Goal: Task Accomplishment & Management: Complete application form

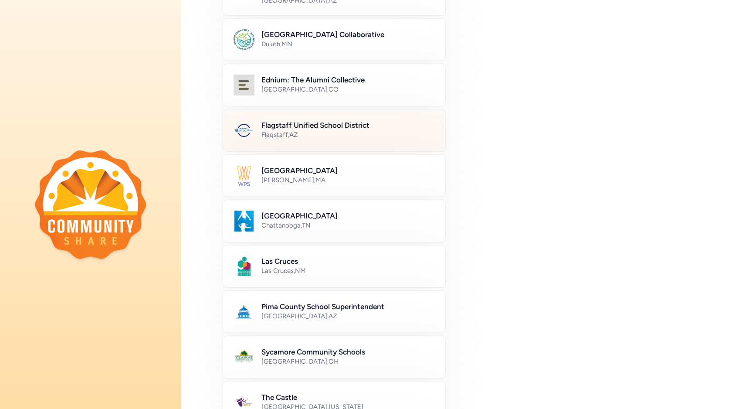
scroll to position [197, 0]
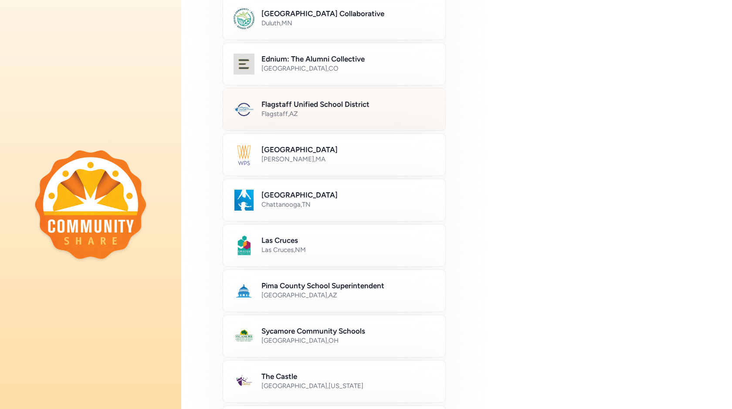
click at [310, 310] on div "Pima County School Superintendent [GEOGRAPHIC_DATA] , [GEOGRAPHIC_DATA]" at bounding box center [334, 290] width 223 height 43
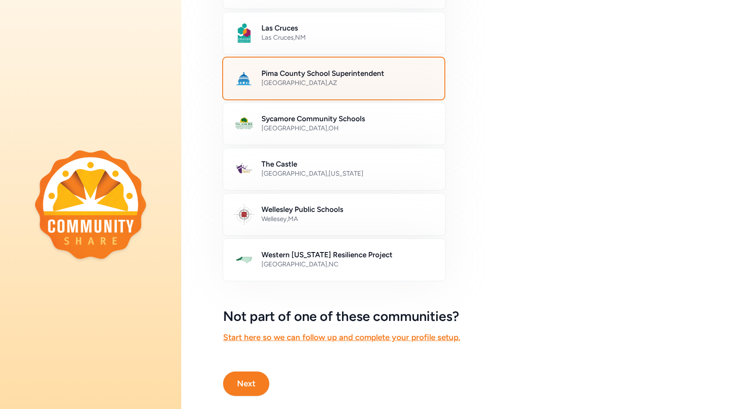
scroll to position [425, 0]
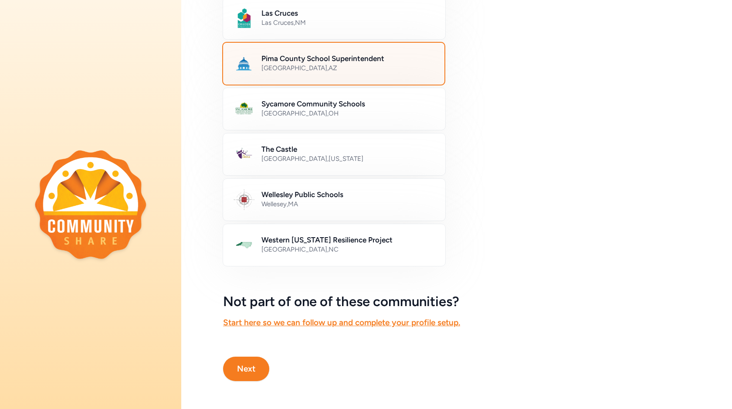
click at [261, 367] on button "Next" at bounding box center [246, 369] width 46 height 24
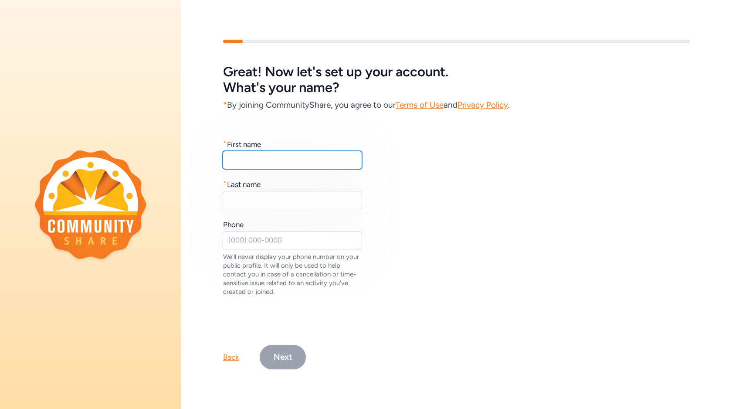
click at [289, 153] on input "text" at bounding box center [293, 160] width 140 height 18
type input "[PERSON_NAME]"
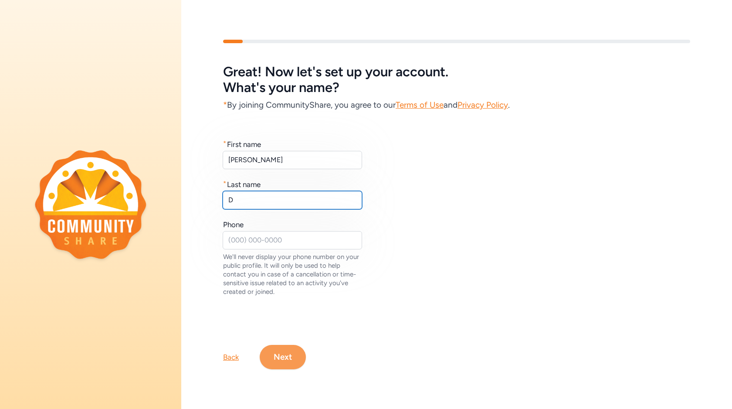
type input "D"
click at [285, 354] on button "Next" at bounding box center [283, 357] width 46 height 24
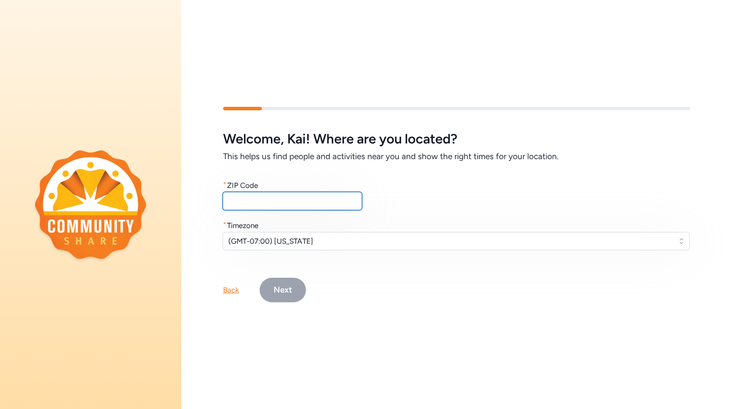
click at [273, 201] on input "text" at bounding box center [293, 201] width 140 height 18
type input "94530"
click at [280, 288] on button "Next" at bounding box center [283, 290] width 46 height 24
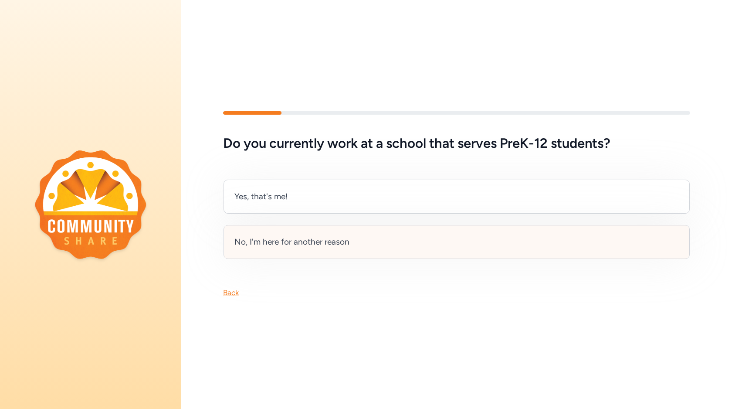
click at [280, 247] on div "No, I'm here for another reason" at bounding box center [292, 242] width 115 height 12
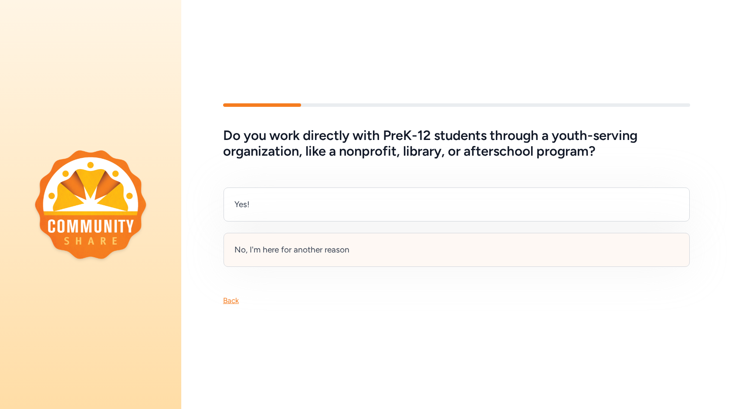
click at [280, 255] on div "No, I'm here for another reason" at bounding box center [292, 250] width 115 height 12
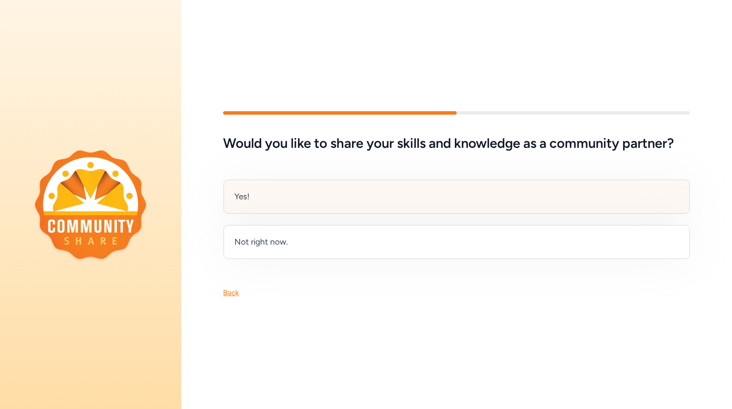
click at [281, 195] on div "Yes!" at bounding box center [457, 197] width 466 height 34
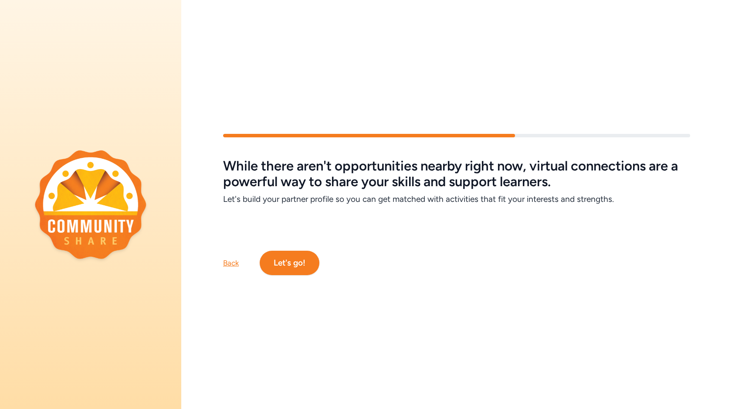
click at [288, 262] on button "Let's go!" at bounding box center [290, 263] width 60 height 24
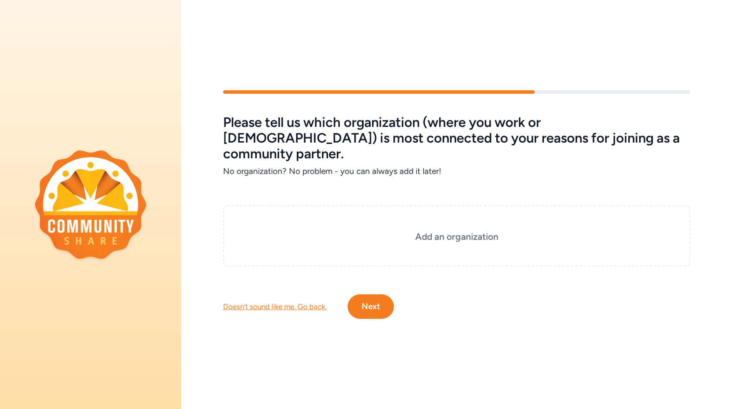
click at [286, 301] on div "Doesn't sound like me. Go back." at bounding box center [275, 306] width 104 height 10
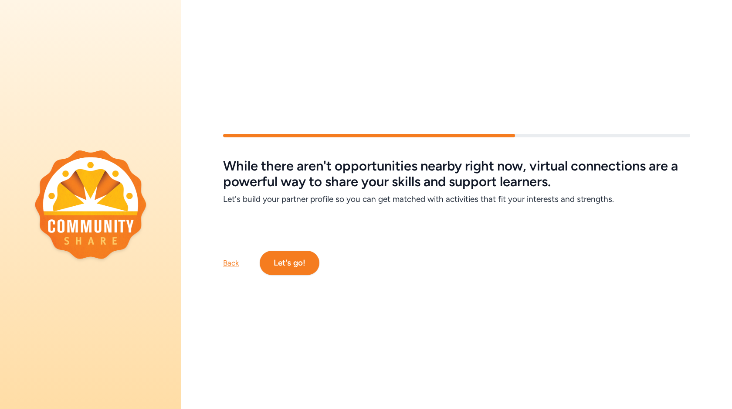
click at [234, 265] on div "Back" at bounding box center [231, 263] width 16 height 10
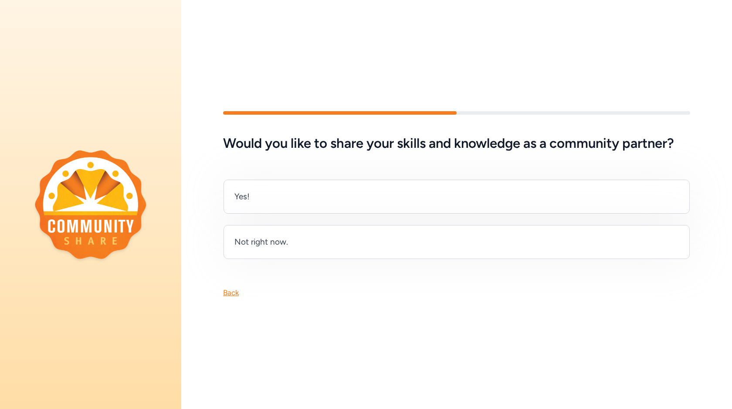
click at [231, 288] on div "Back" at bounding box center [231, 292] width 16 height 10
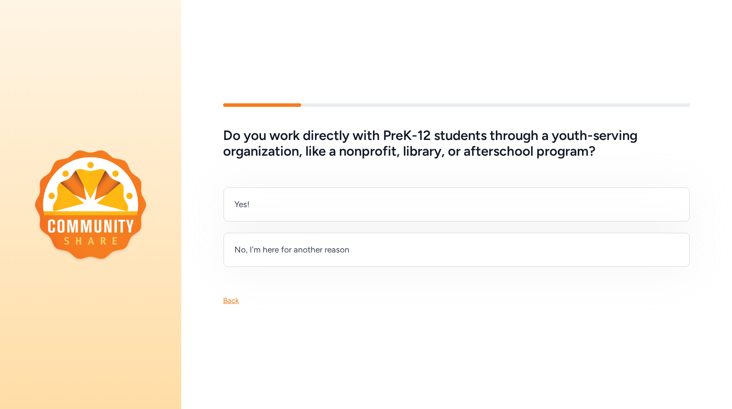
click at [230, 291] on div "Back" at bounding box center [456, 286] width 551 height 38
click at [230, 298] on div "Back" at bounding box center [231, 300] width 16 height 10
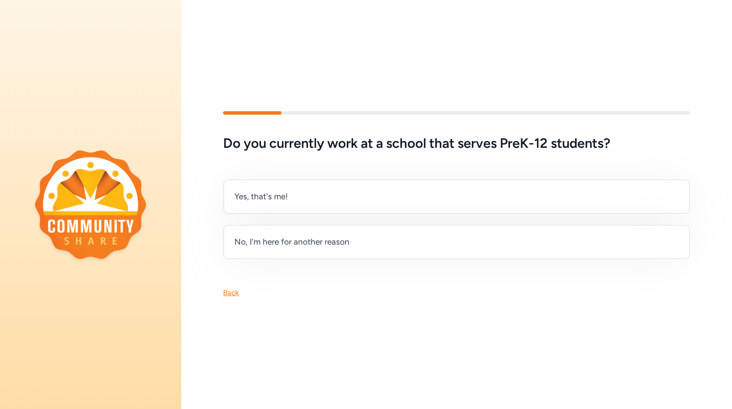
click at [230, 292] on div "Back" at bounding box center [231, 292] width 16 height 10
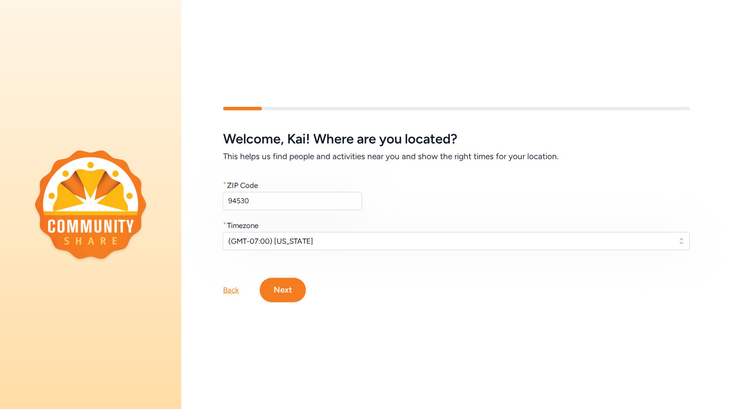
click at [230, 292] on div "Back" at bounding box center [231, 290] width 16 height 10
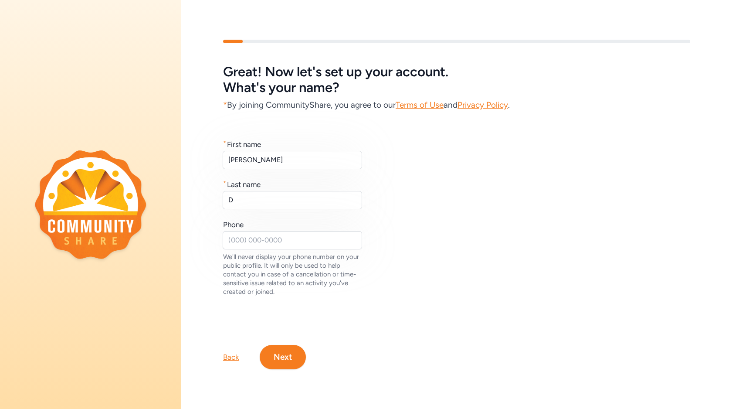
click at [292, 355] on button "Next" at bounding box center [283, 357] width 46 height 24
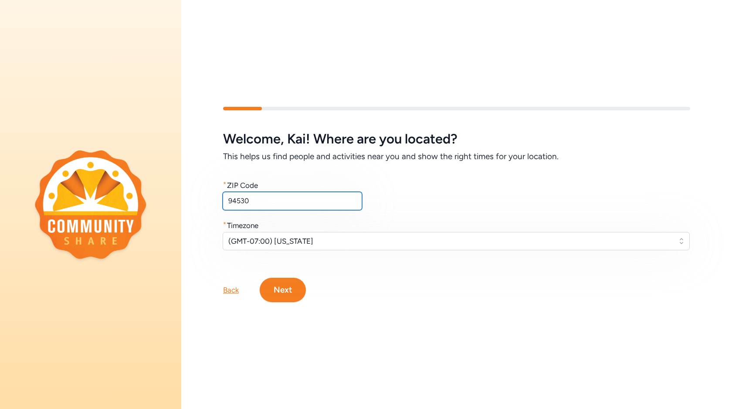
click at [293, 202] on input "94530" at bounding box center [293, 201] width 140 height 18
paste input "85701"
type input "85701"
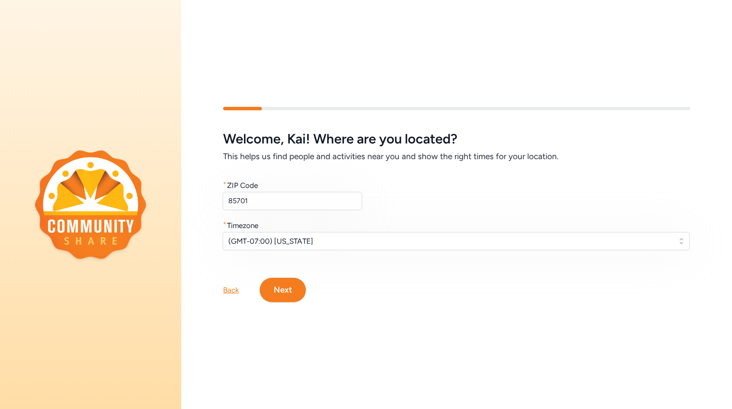
click at [271, 282] on button "Next" at bounding box center [283, 290] width 46 height 24
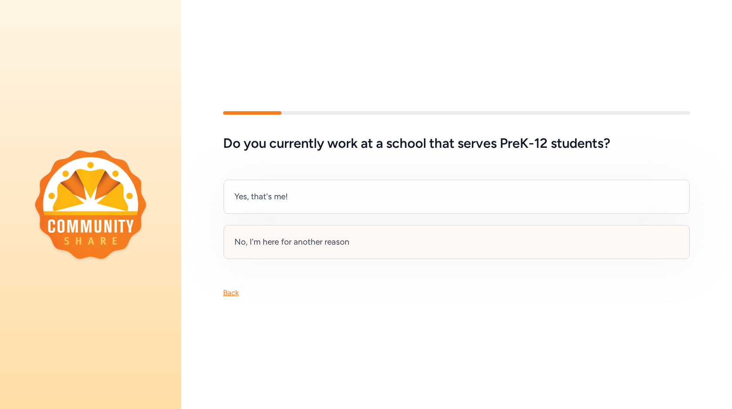
click at [286, 238] on div "No, I'm here for another reason" at bounding box center [292, 242] width 115 height 12
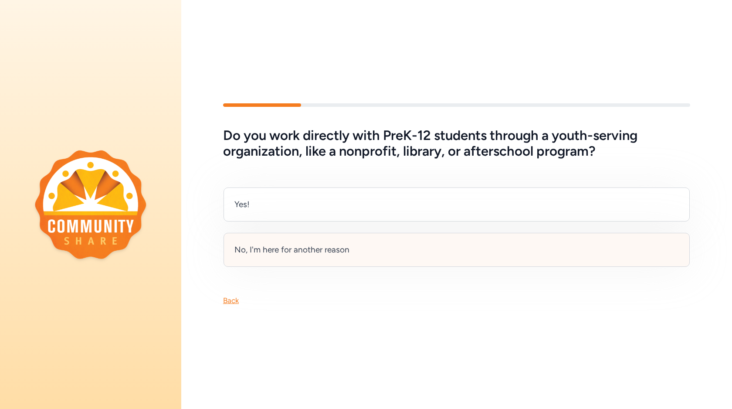
click at [286, 252] on div "No, I'm here for another reason" at bounding box center [292, 250] width 115 height 12
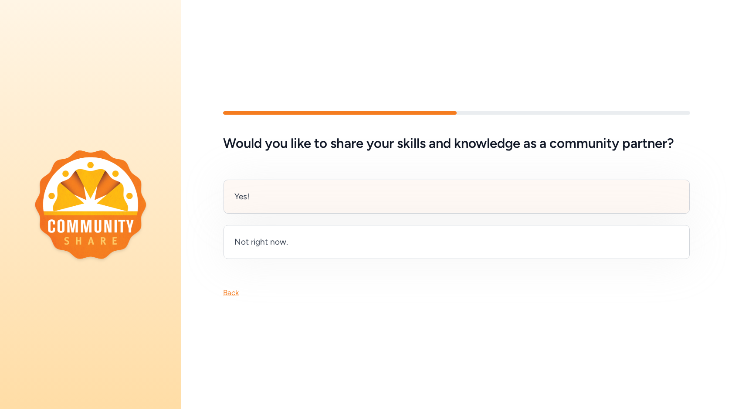
click at [294, 209] on div "Yes!" at bounding box center [457, 197] width 466 height 34
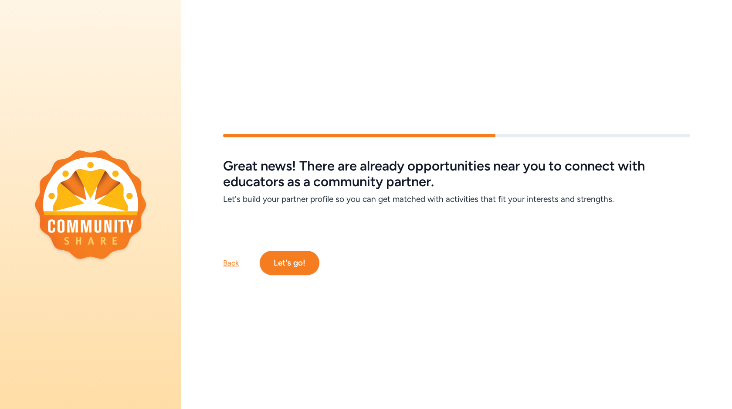
click at [291, 264] on button "Let's go!" at bounding box center [290, 263] width 60 height 24
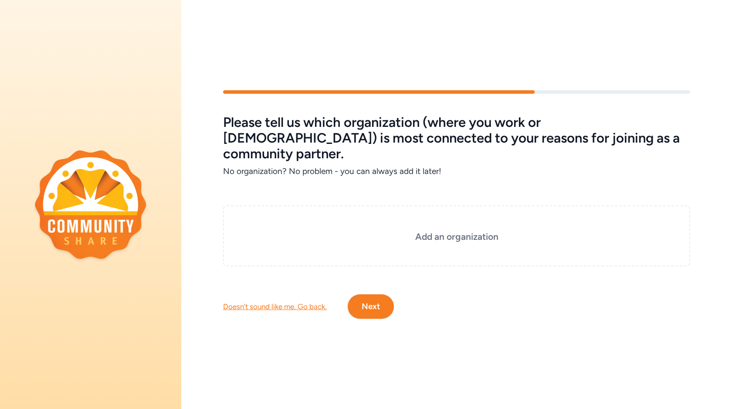
click at [287, 301] on div "Doesn't sound like me. Go back." at bounding box center [275, 306] width 104 height 10
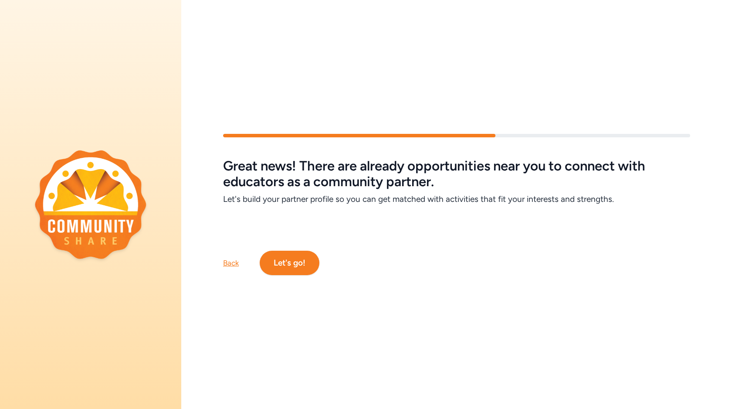
click at [299, 265] on button "Let's go!" at bounding box center [290, 263] width 60 height 24
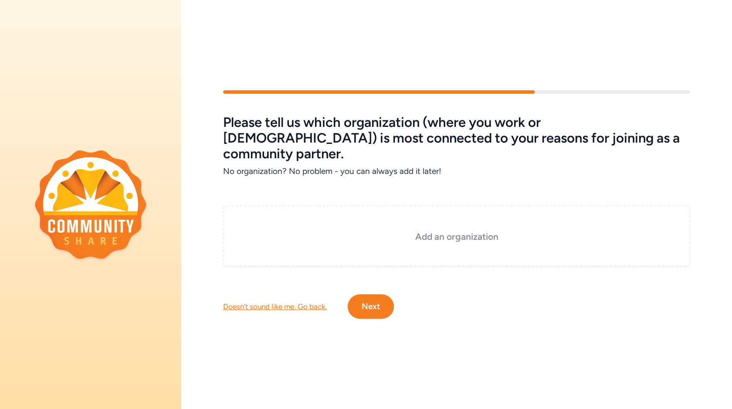
click at [432, 231] on h3 "Add an organization" at bounding box center [457, 237] width 424 height 12
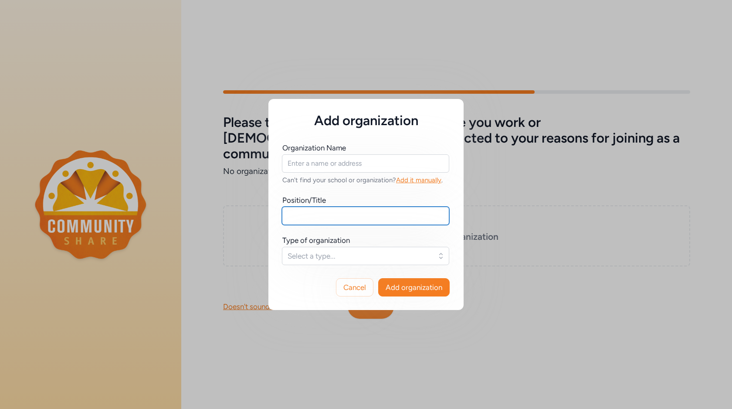
click at [412, 223] on input "text" at bounding box center [365, 216] width 167 height 18
type input "Designer"
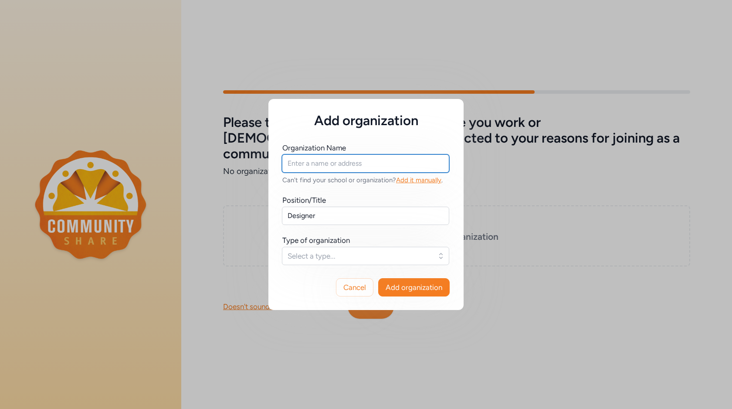
click at [381, 160] on input "text" at bounding box center [365, 163] width 167 height 18
click at [378, 137] on div "Organization Name Design Can't find your school or organization? Add it manuall…" at bounding box center [366, 197] width 195 height 136
click at [366, 256] on span "Select a type..." at bounding box center [360, 256] width 144 height 10
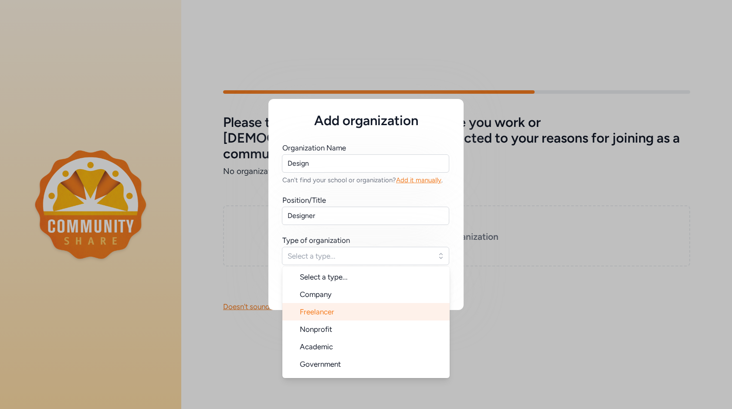
scroll to position [9, 0]
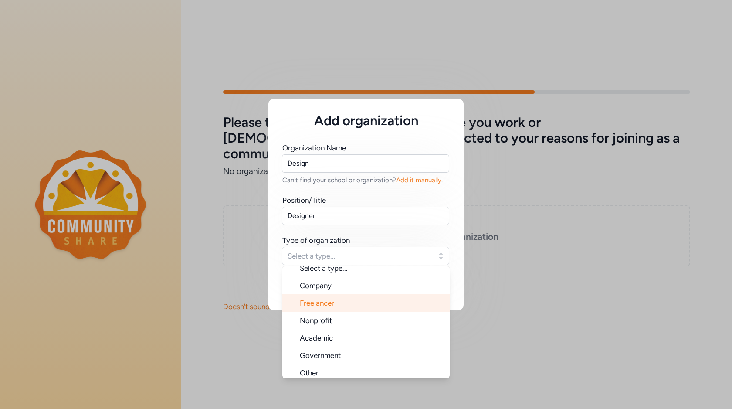
click at [328, 306] on span "Freelancer" at bounding box center [317, 303] width 34 height 9
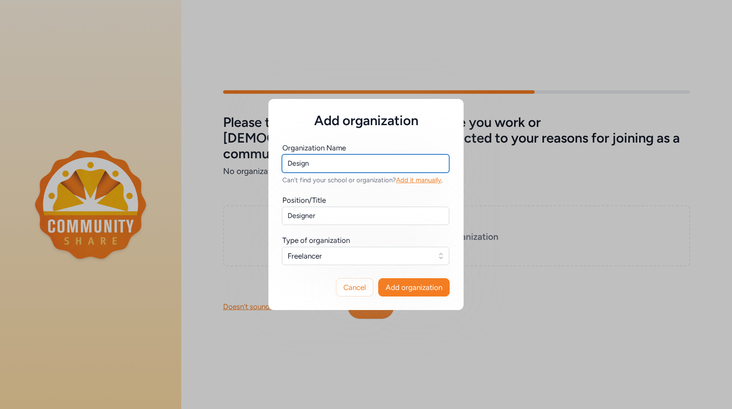
click at [314, 166] on input "Design" at bounding box center [365, 163] width 167 height 18
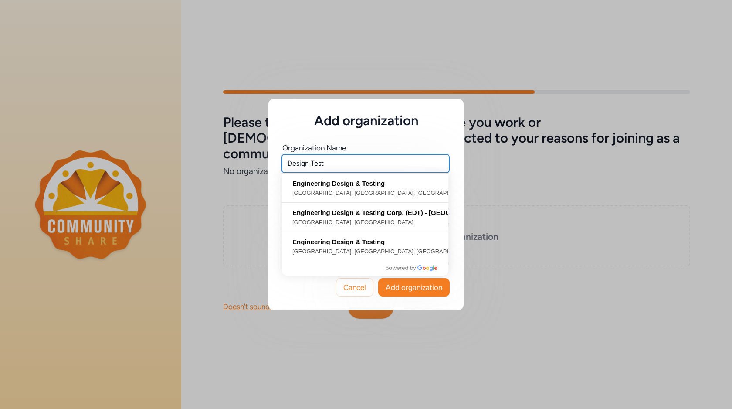
type input "Design Test"
click at [424, 130] on div "Organization Name Design Test Can't find your school or organization? Add it ma…" at bounding box center [366, 197] width 195 height 136
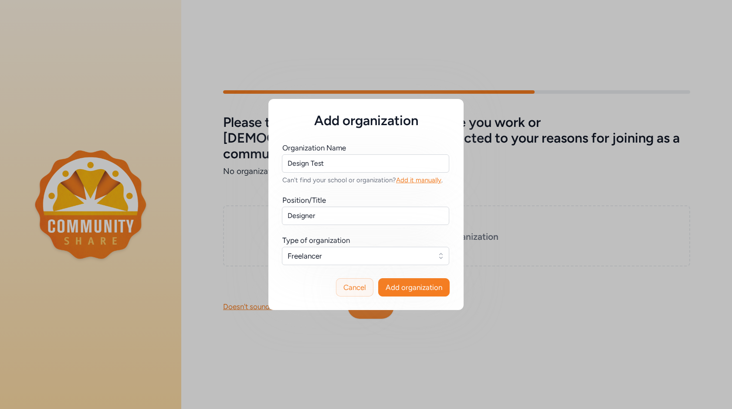
click at [361, 284] on span "Cancel" at bounding box center [355, 287] width 23 height 10
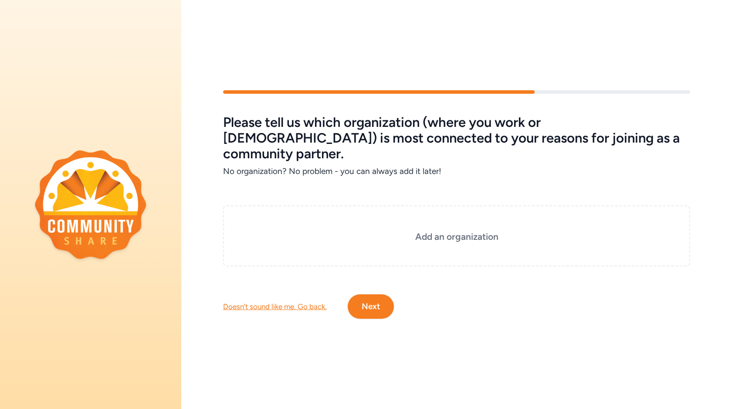
click at [315, 301] on div "Doesn't sound like me. Go back." at bounding box center [275, 306] width 104 height 10
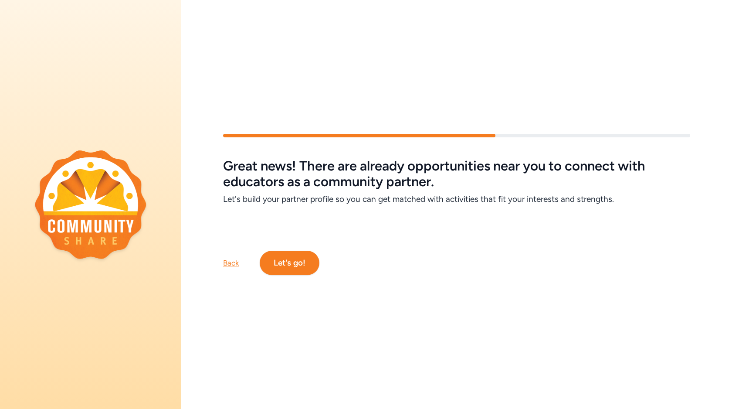
click at [238, 264] on div "Back" at bounding box center [231, 263] width 16 height 10
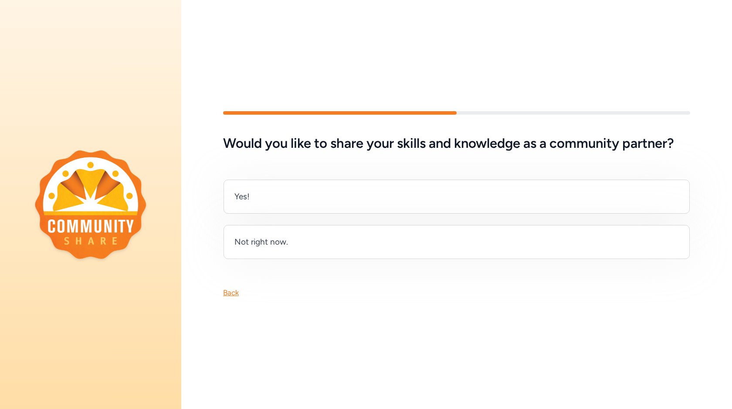
click at [231, 292] on div "Back" at bounding box center [231, 292] width 16 height 10
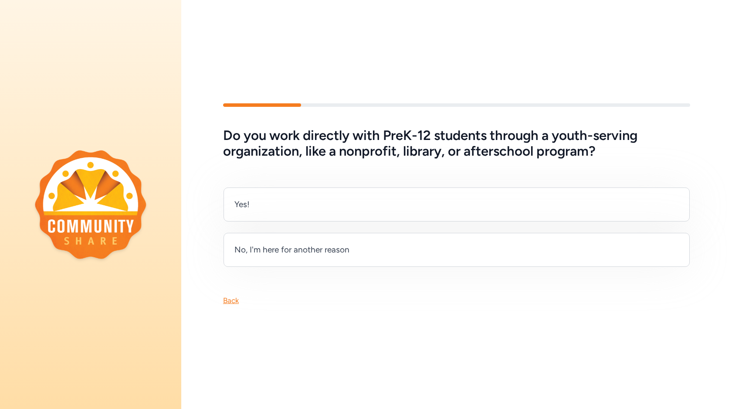
click at [230, 296] on div "Back" at bounding box center [231, 300] width 16 height 10
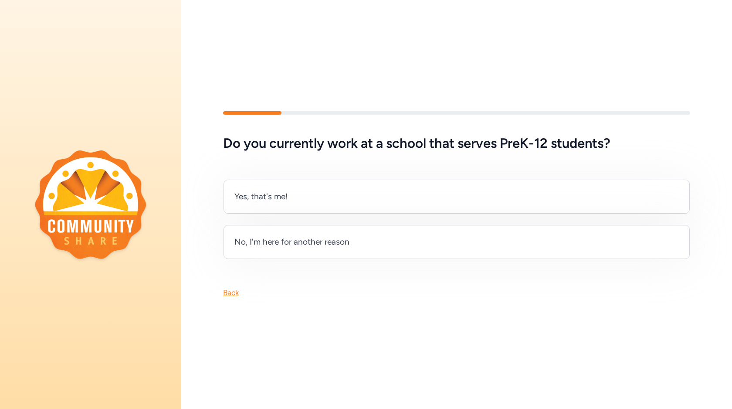
click at [230, 290] on div "Back" at bounding box center [231, 292] width 16 height 10
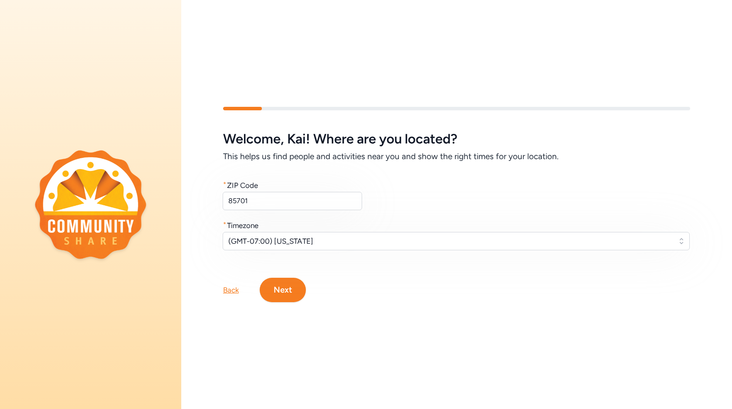
click at [296, 294] on button "Next" at bounding box center [283, 290] width 46 height 24
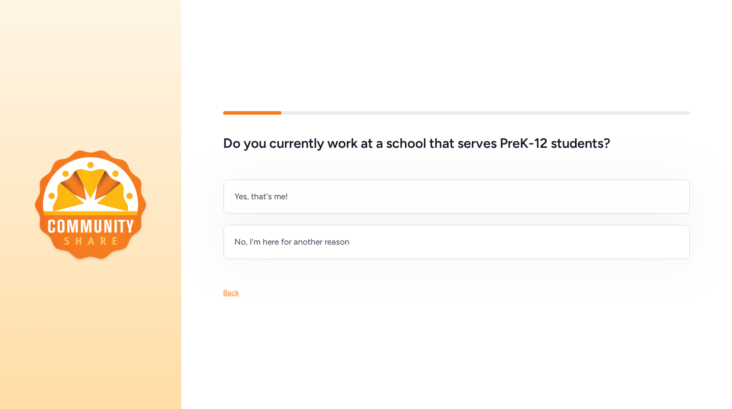
click at [236, 291] on div "Back" at bounding box center [231, 292] width 16 height 10
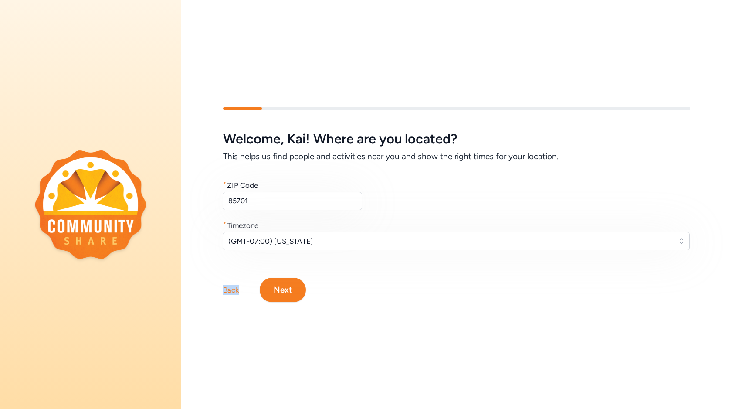
click at [236, 291] on div "Back" at bounding box center [231, 290] width 16 height 10
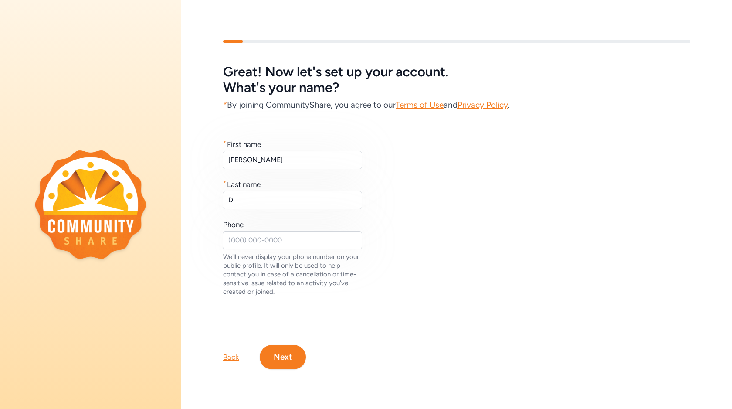
click at [235, 355] on div "Back" at bounding box center [231, 357] width 16 height 10
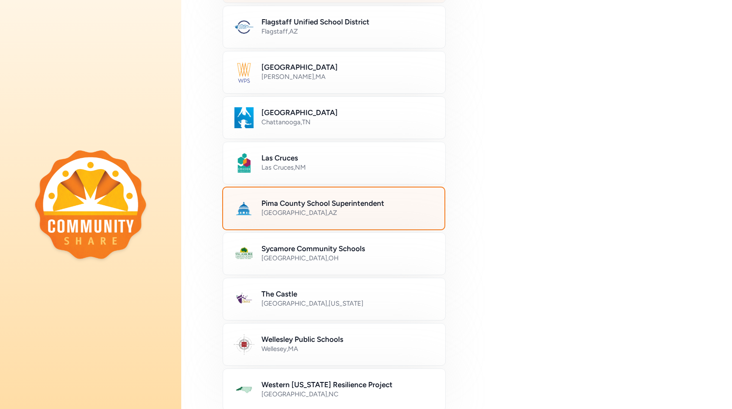
scroll to position [425, 0]
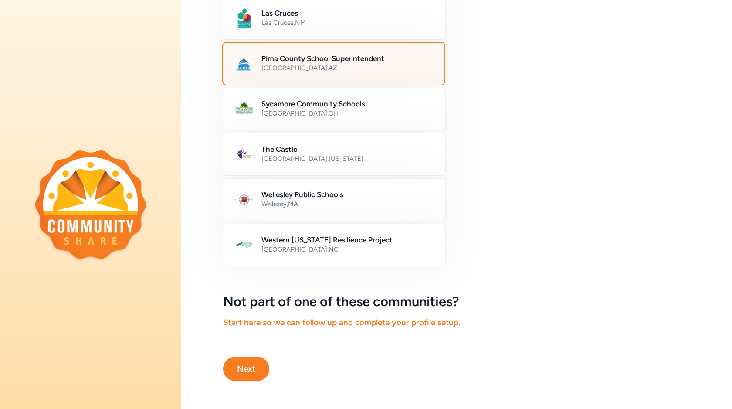
click at [256, 367] on button "Next" at bounding box center [246, 369] width 46 height 24
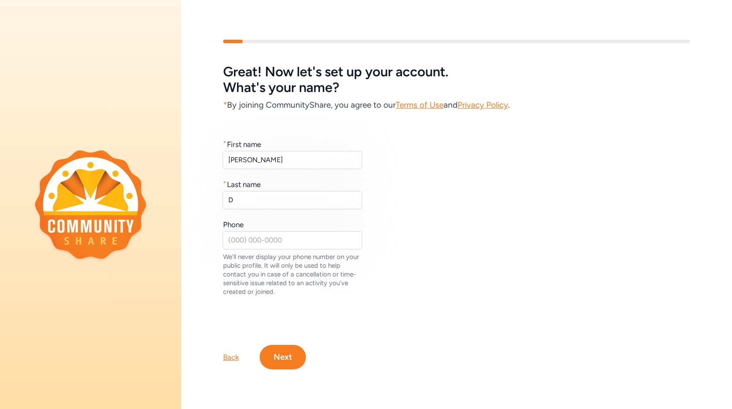
click at [280, 356] on button "Next" at bounding box center [283, 357] width 46 height 24
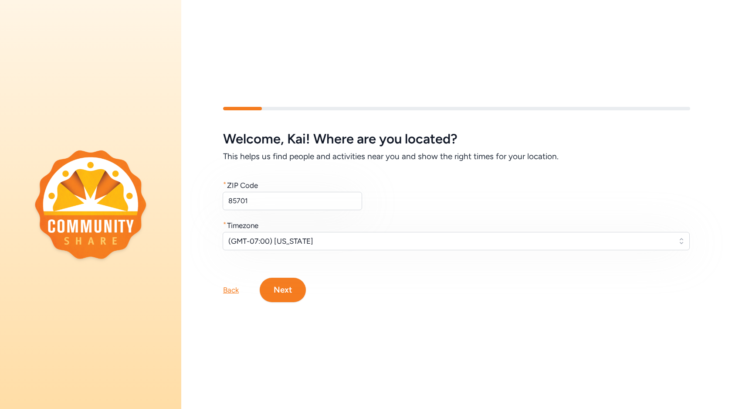
click at [283, 304] on div "Welcome , [PERSON_NAME] ! Where are you located? This helps us find people and …" at bounding box center [456, 204] width 551 height 251
click at [283, 288] on button "Next" at bounding box center [283, 290] width 46 height 24
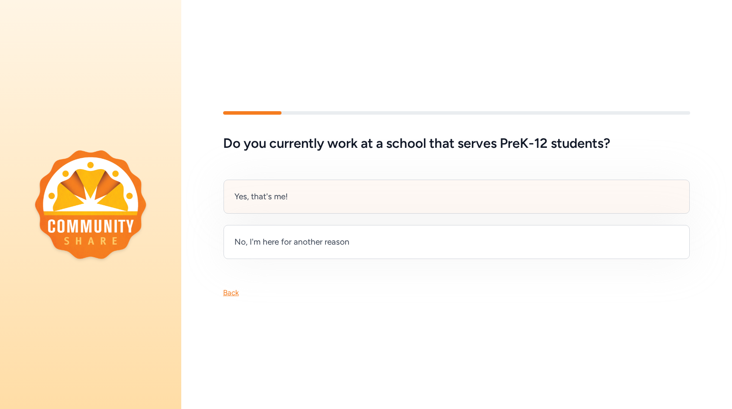
click at [295, 201] on div "Yes, that's me!" at bounding box center [457, 197] width 466 height 34
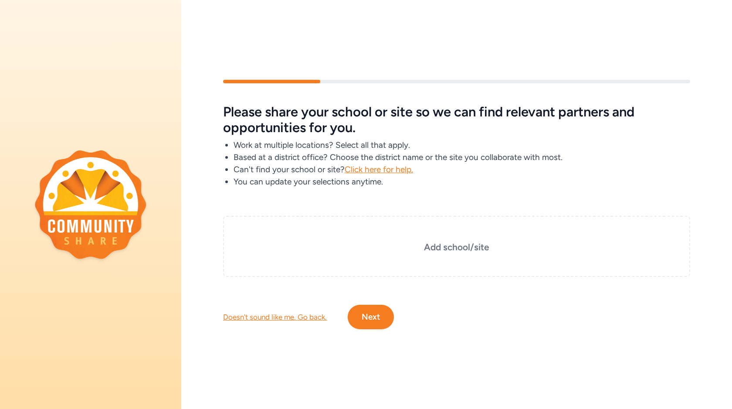
click at [364, 317] on button "Next" at bounding box center [371, 317] width 46 height 24
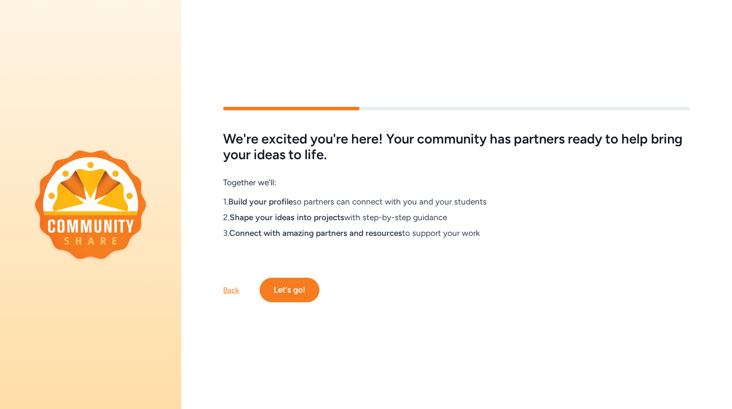
click at [292, 290] on button "Let's go!" at bounding box center [290, 290] width 60 height 24
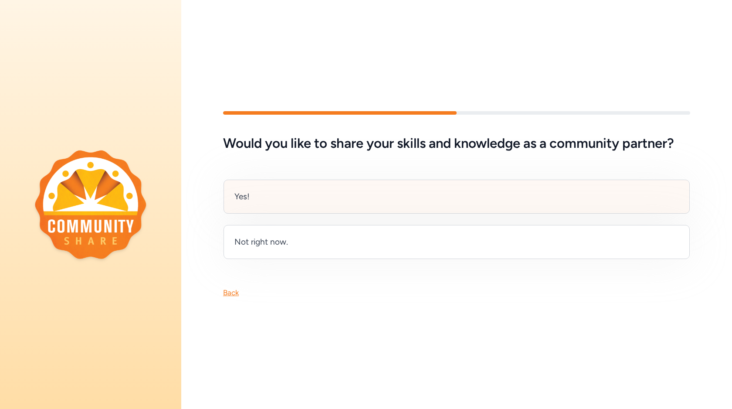
click at [292, 212] on div "Yes!" at bounding box center [457, 197] width 466 height 34
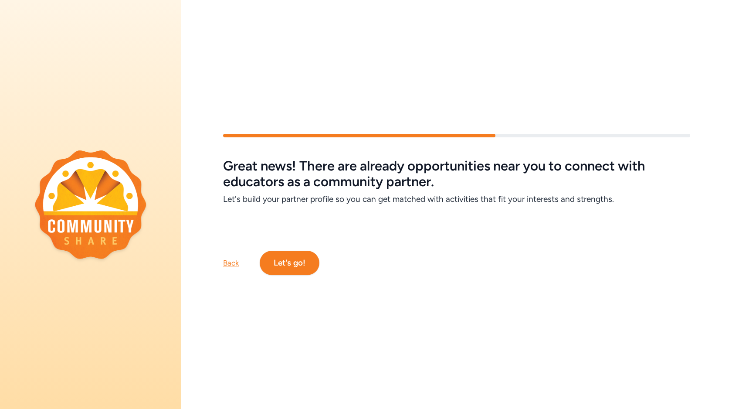
click at [287, 270] on button "Let's go!" at bounding box center [290, 263] width 60 height 24
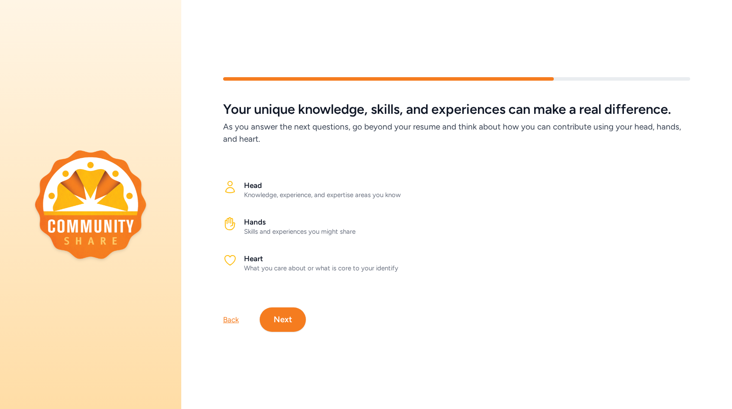
click at [288, 318] on button "Next" at bounding box center [283, 319] width 46 height 24
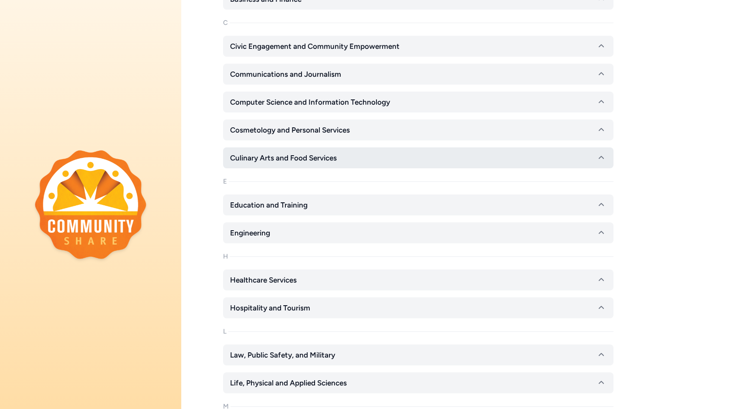
scroll to position [250, 0]
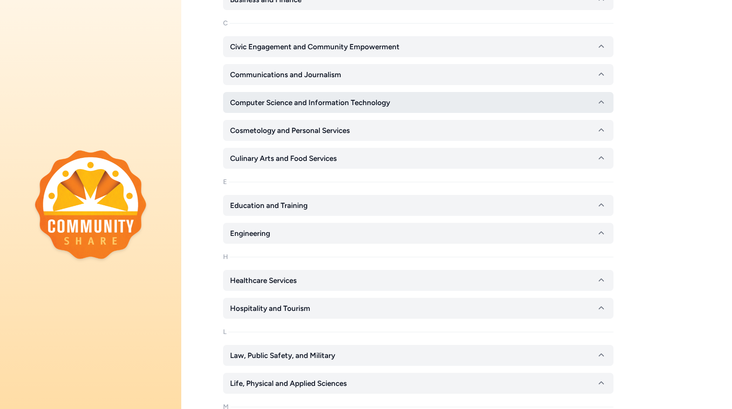
click at [290, 104] on span "Computer Science and Information Technology" at bounding box center [310, 102] width 160 height 10
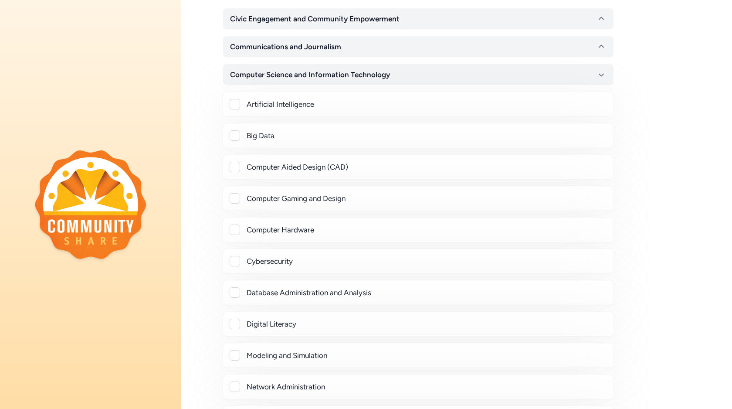
scroll to position [284, 0]
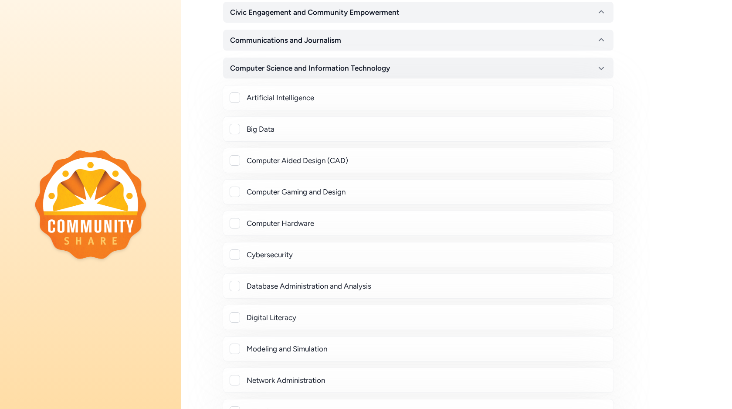
click at [263, 184] on div "Computer Gaming and Design" at bounding box center [418, 191] width 391 height 25
click at [262, 192] on div "Computer Gaming and Design" at bounding box center [427, 192] width 360 height 10
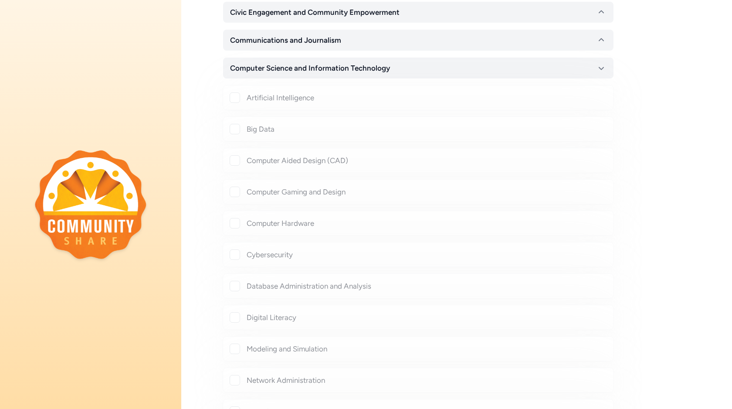
checkbox input "true"
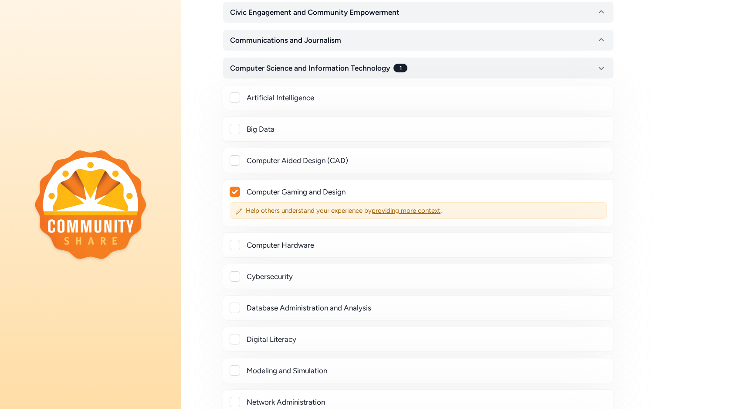
click at [238, 242] on div at bounding box center [235, 245] width 10 height 10
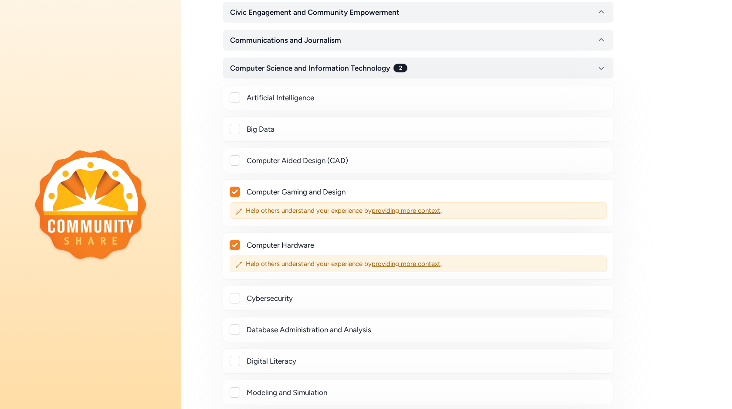
checkbox input "true"
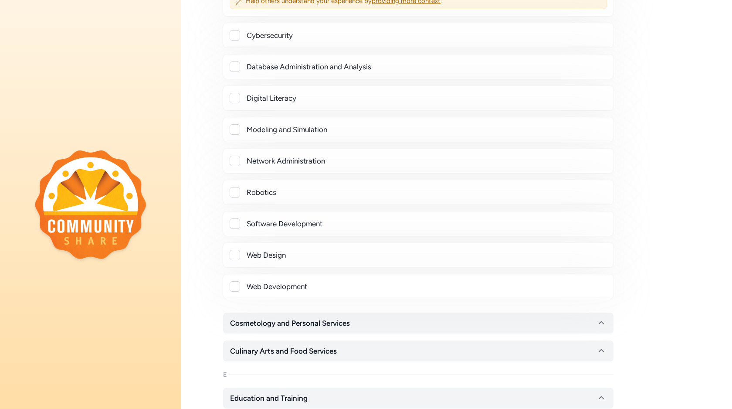
scroll to position [571, 0]
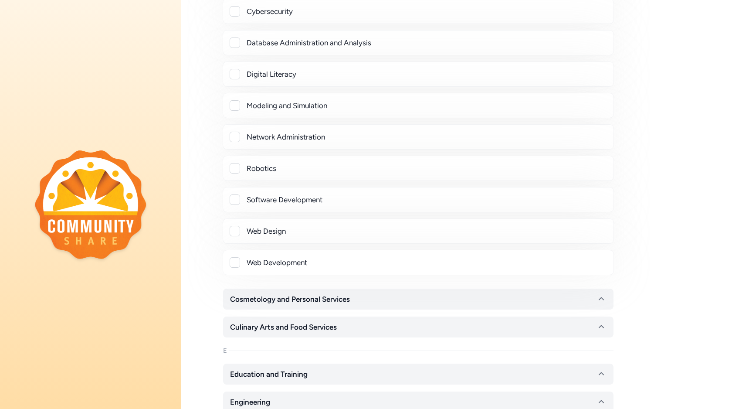
click at [236, 262] on div at bounding box center [235, 262] width 10 height 10
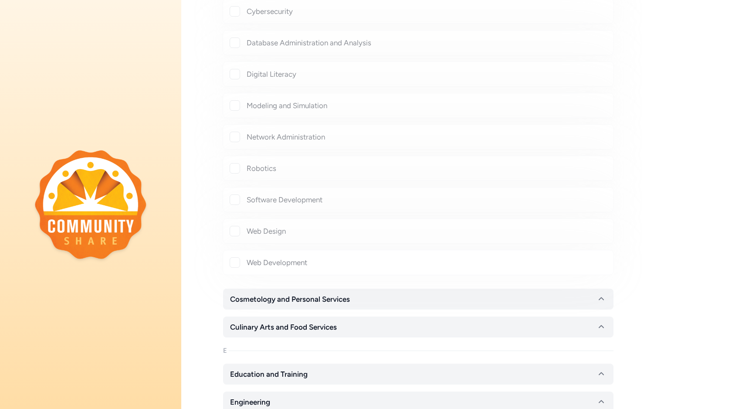
checkbox input "true"
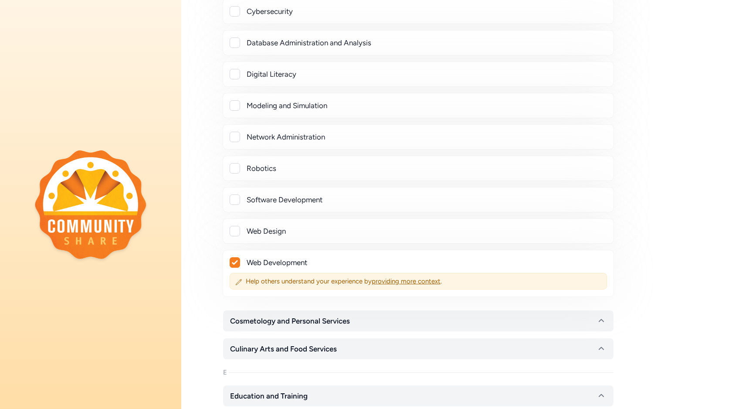
click at [236, 231] on div at bounding box center [235, 231] width 10 height 10
checkbox input "true"
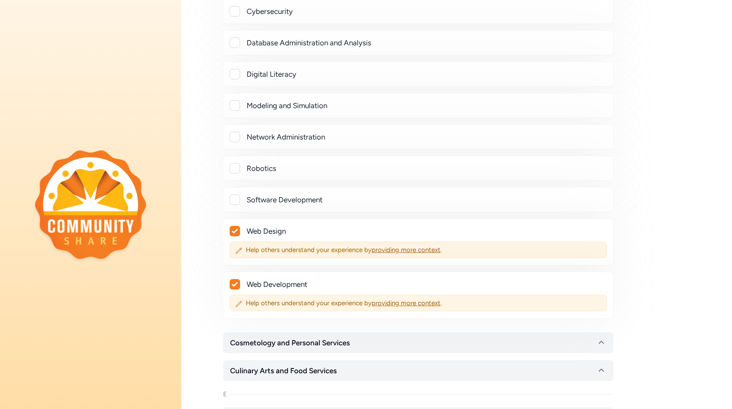
click at [239, 199] on div at bounding box center [235, 199] width 10 height 10
checkbox input "true"
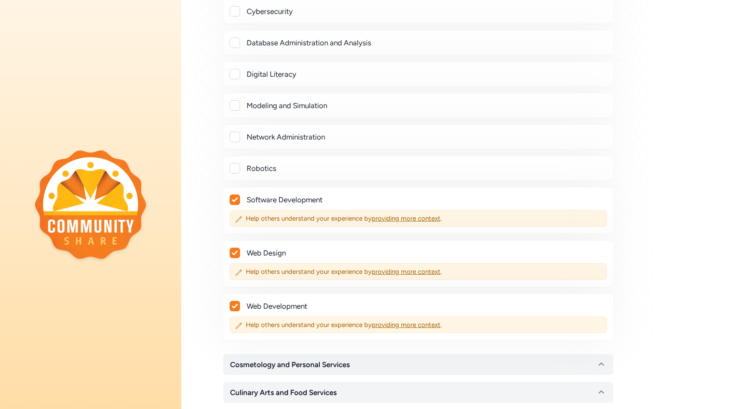
click at [238, 104] on div at bounding box center [235, 105] width 10 height 10
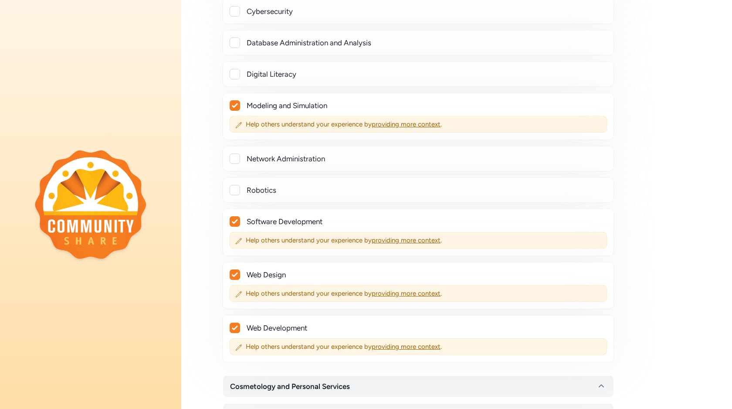
checkbox input "true"
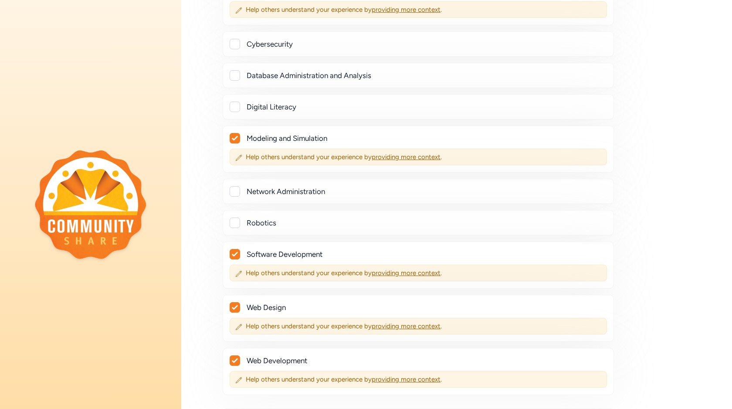
click at [238, 104] on div at bounding box center [235, 107] width 10 height 10
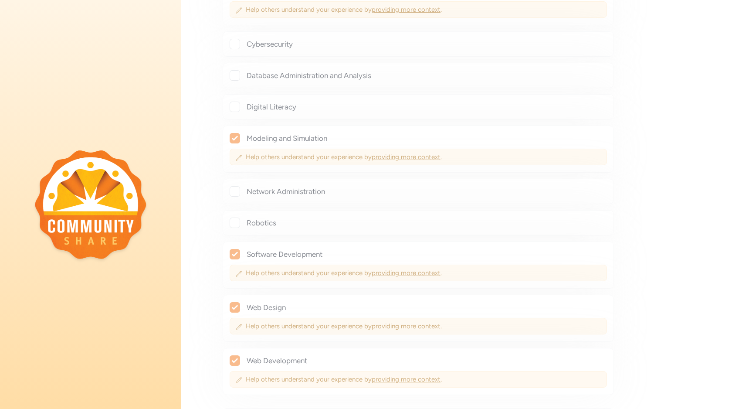
checkbox input "true"
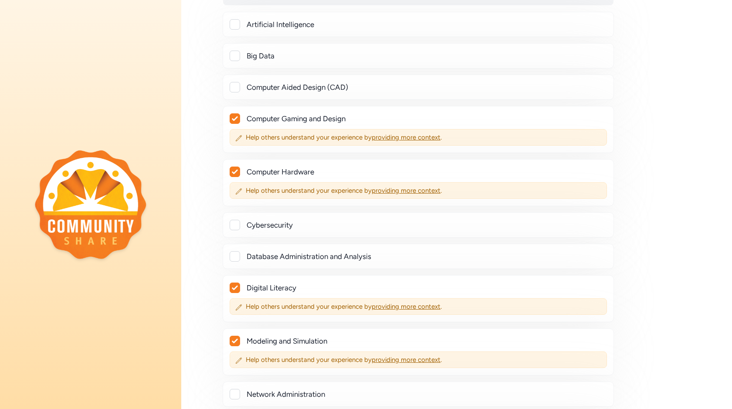
scroll to position [350, 0]
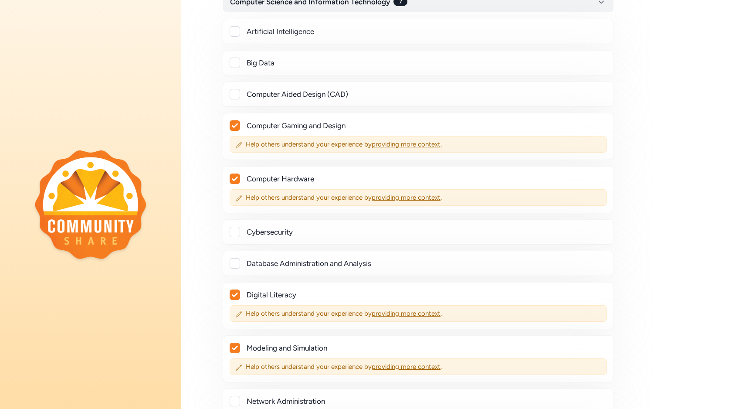
click at [238, 90] on div at bounding box center [235, 94] width 10 height 10
checkbox input "true"
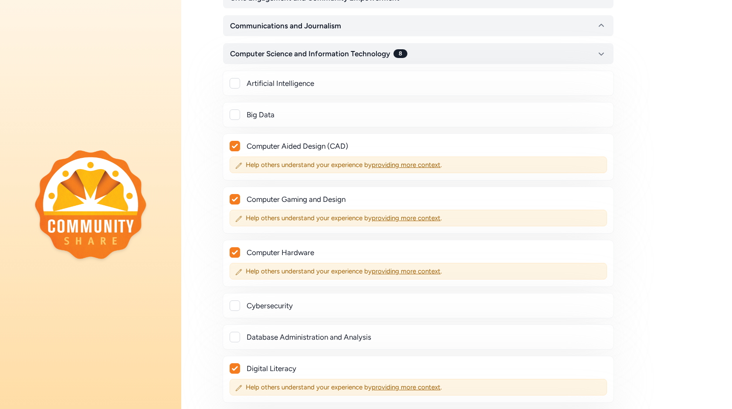
scroll to position [296, 0]
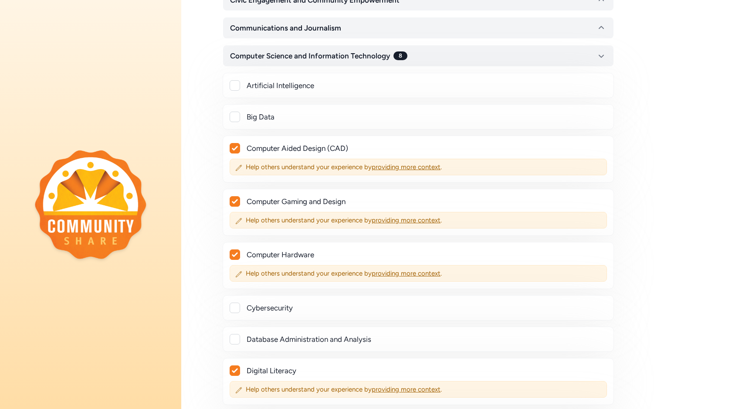
click at [236, 87] on div at bounding box center [235, 85] width 10 height 10
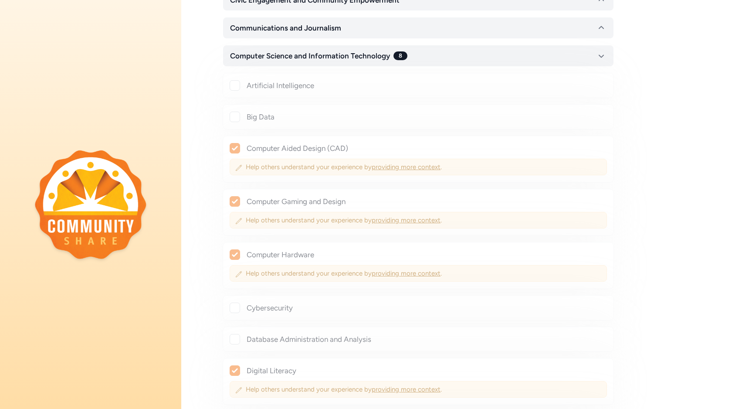
checkbox input "true"
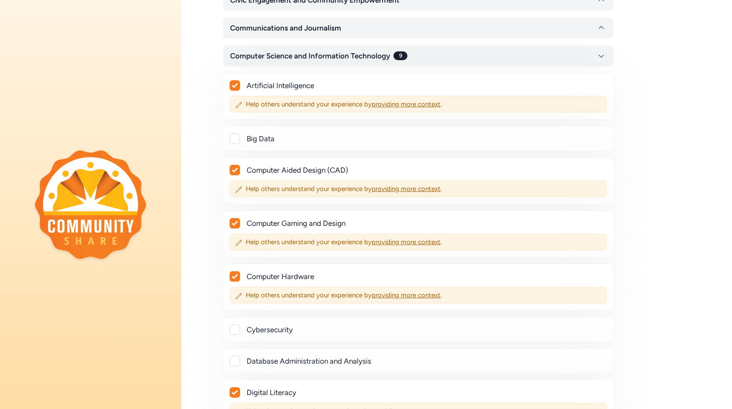
click at [238, 140] on div at bounding box center [235, 138] width 10 height 10
checkbox input "true"
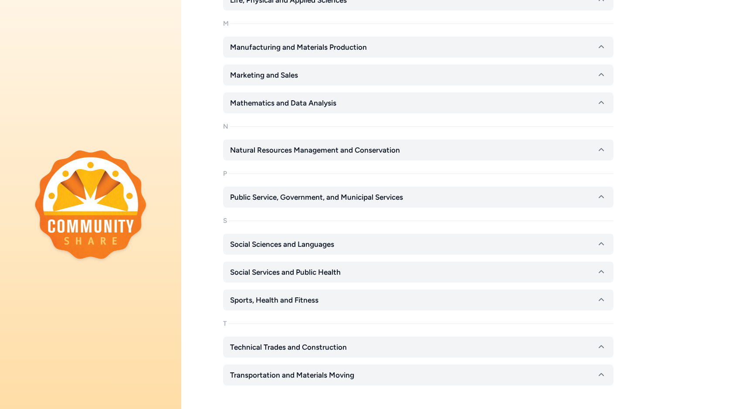
scroll to position [1354, 0]
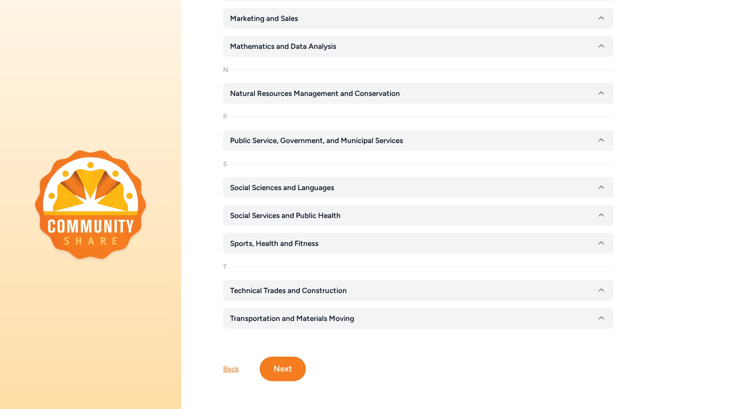
click at [292, 379] on button "Next" at bounding box center [283, 369] width 46 height 24
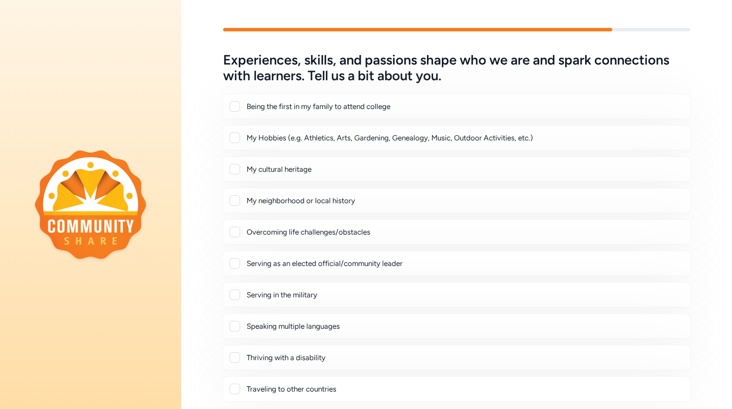
scroll to position [93, 0]
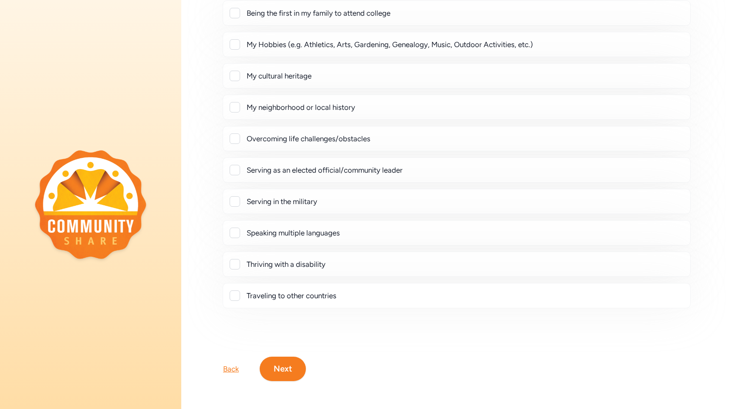
click at [295, 234] on div "Speaking multiple languages" at bounding box center [465, 233] width 437 height 10
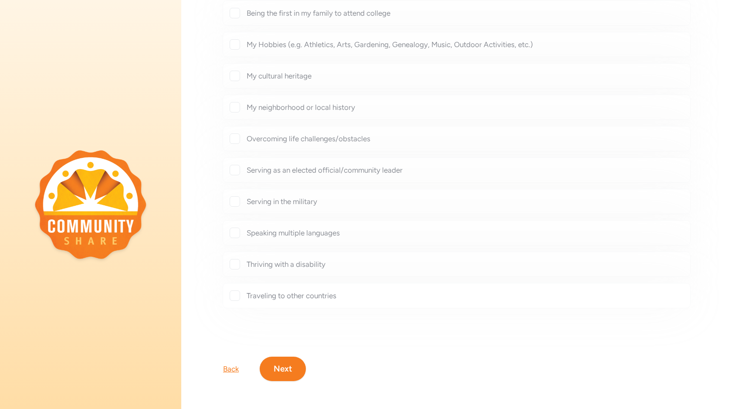
checkbox input "true"
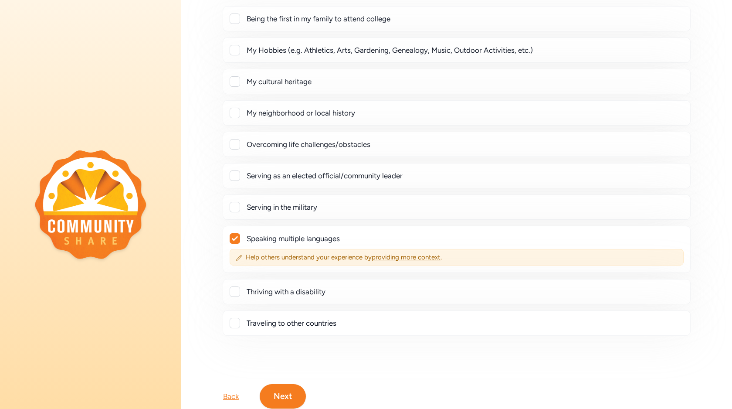
scroll to position [115, 0]
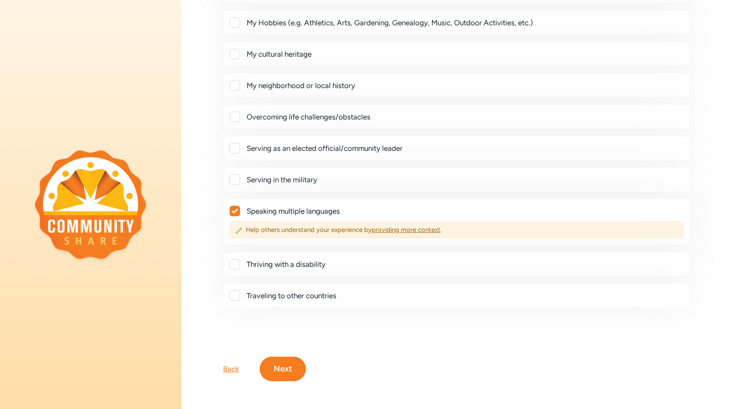
click at [296, 366] on button "Next" at bounding box center [283, 369] width 46 height 24
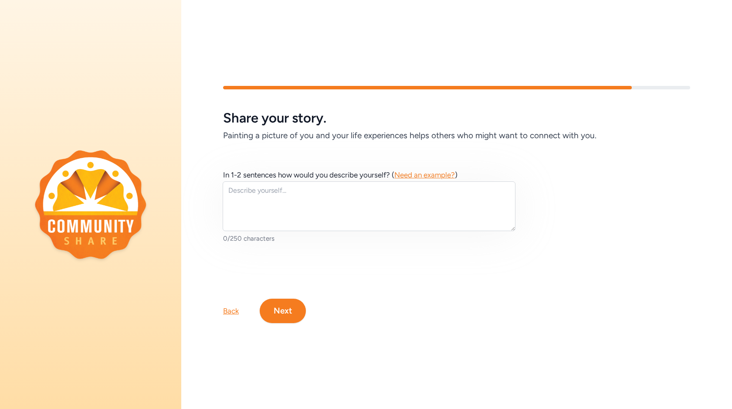
click at [286, 312] on button "Next" at bounding box center [283, 311] width 46 height 24
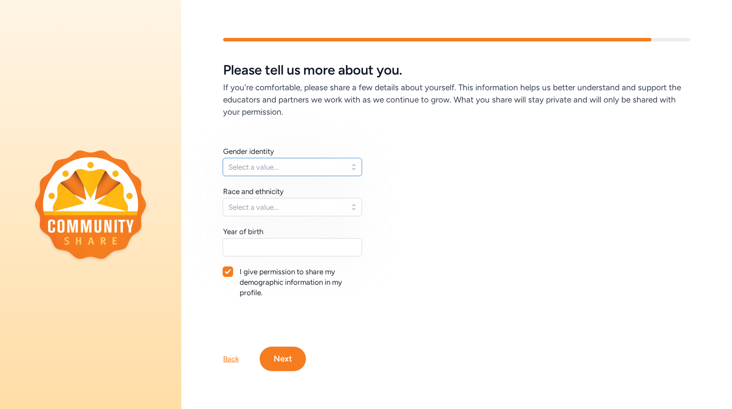
click at [286, 169] on span "Select a value..." at bounding box center [286, 167] width 116 height 10
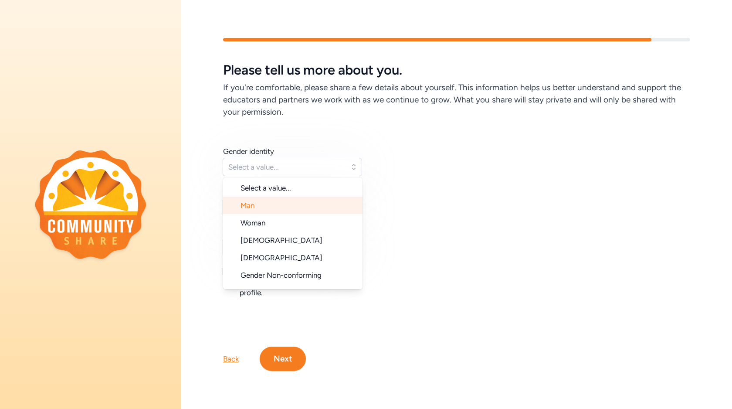
click at [274, 201] on li "Man" at bounding box center [293, 205] width 140 height 17
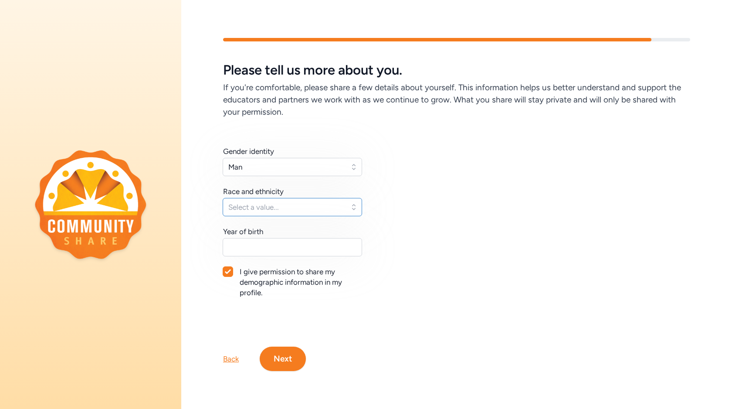
click at [271, 206] on span "Select a value..." at bounding box center [286, 207] width 116 height 10
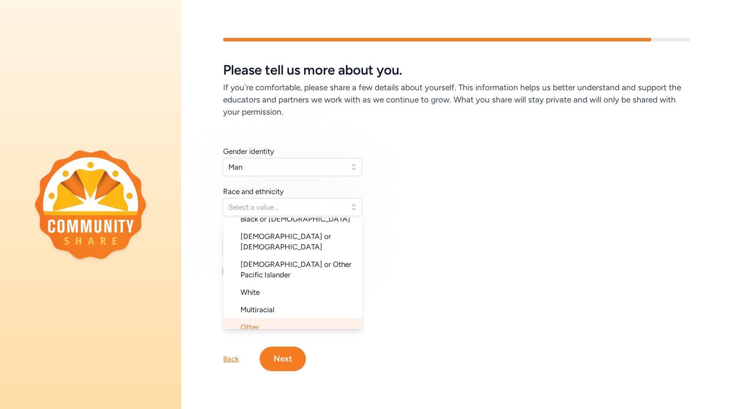
scroll to position [82, 0]
click at [276, 301] on li "Multiracial" at bounding box center [293, 309] width 140 height 17
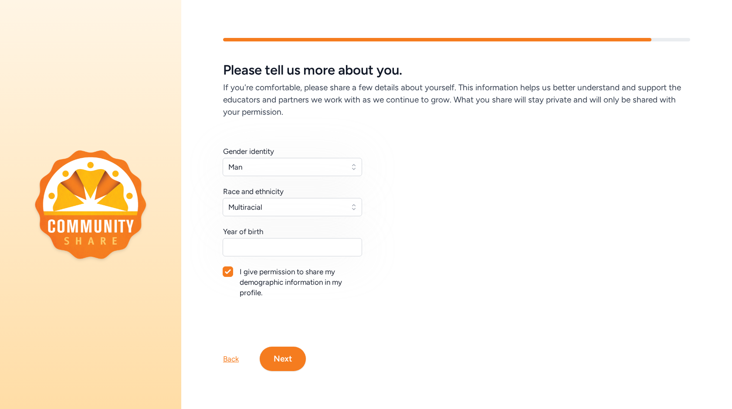
click at [231, 269] on icon at bounding box center [228, 271] width 6 height 5
checkbox input "false"
click at [244, 246] on input "text" at bounding box center [293, 247] width 140 height 18
type input "1993"
click at [288, 354] on button "Next" at bounding box center [283, 359] width 46 height 24
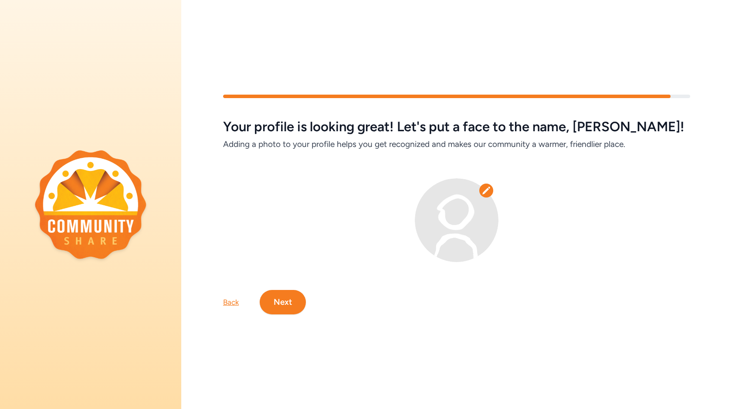
click at [283, 304] on button "Next" at bounding box center [283, 302] width 46 height 24
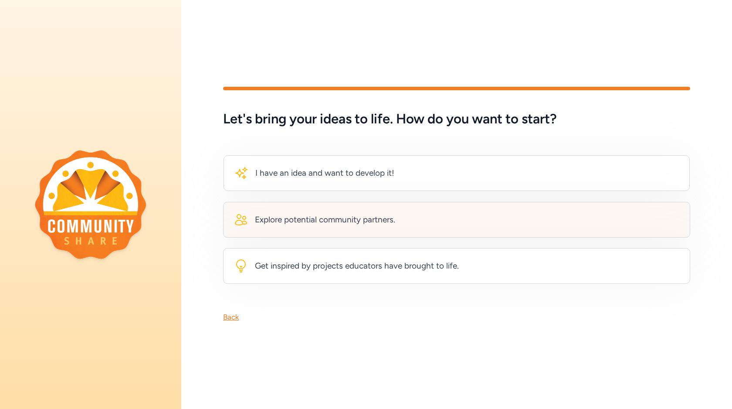
click at [310, 221] on div "Explore potential community partners." at bounding box center [325, 220] width 140 height 12
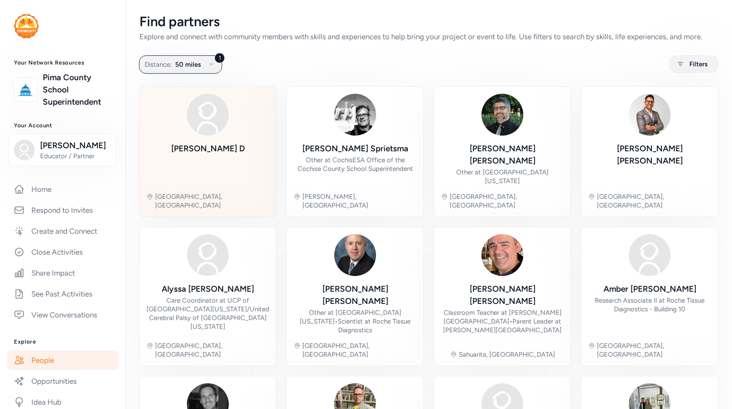
click at [196, 134] on div at bounding box center [208, 115] width 42 height 42
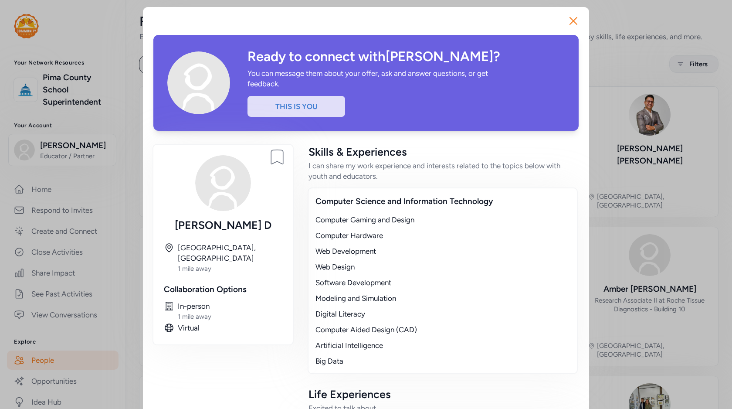
scroll to position [62, 0]
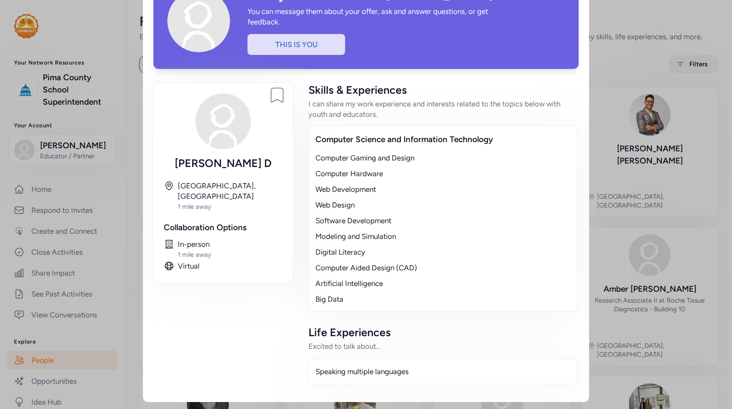
click at [123, 139] on div "Close Ready to connect with [PERSON_NAME] ? You can message them about your off…" at bounding box center [366, 173] width 732 height 471
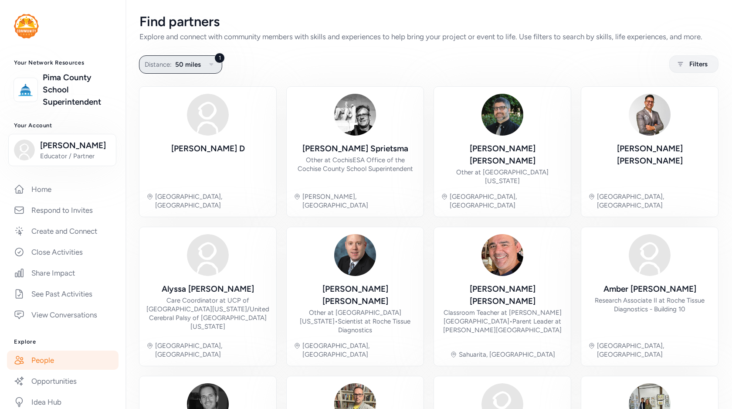
click at [218, 57] on div "1" at bounding box center [219, 58] width 10 height 10
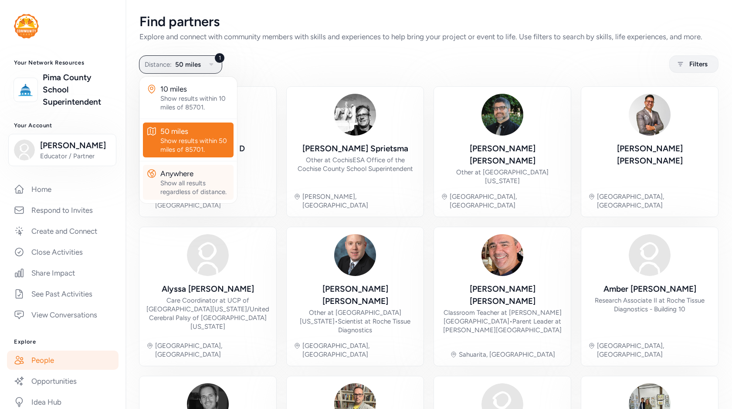
click at [191, 179] on div "Show all results regardless of distance." at bounding box center [195, 187] width 70 height 17
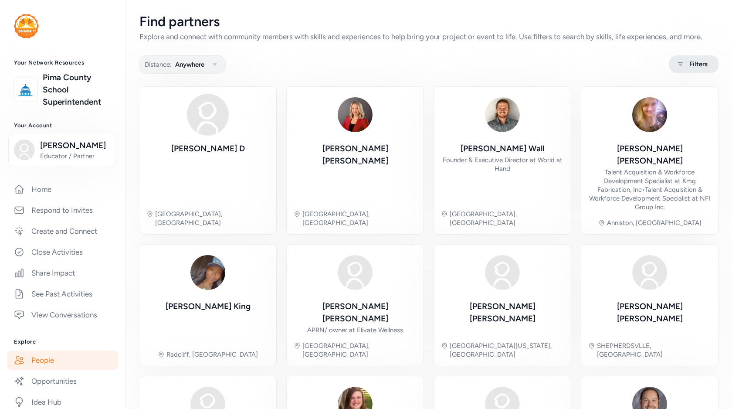
click at [688, 66] on div "Filters" at bounding box center [694, 63] width 49 height 17
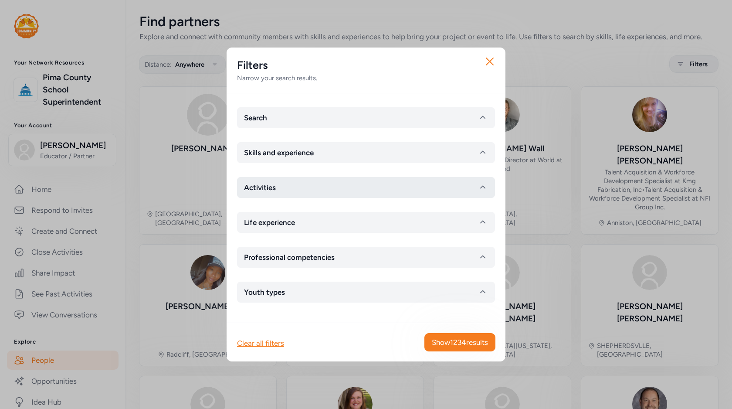
click at [385, 189] on button "Activities" at bounding box center [366, 187] width 258 height 21
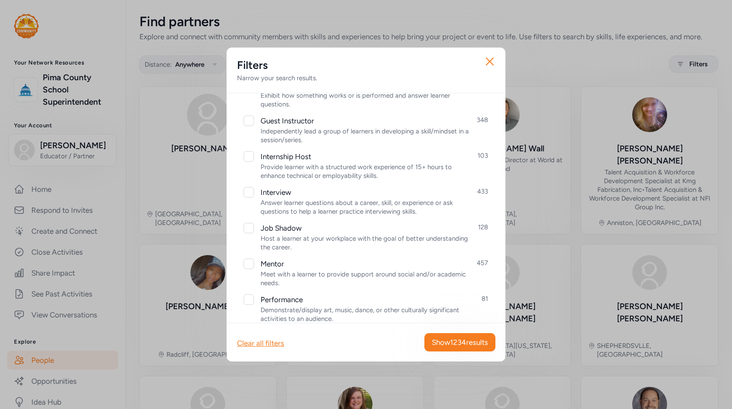
scroll to position [245, 0]
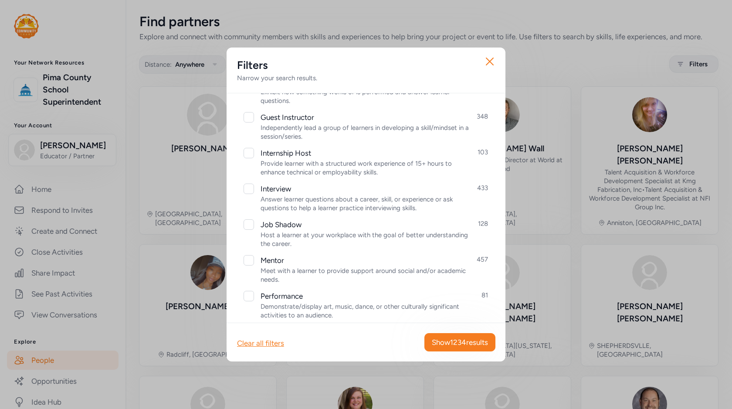
click at [288, 276] on div "Meet with a learner to provide support around social and/or academic needs." at bounding box center [369, 274] width 217 height 17
click at [248, 257] on div at bounding box center [249, 260] width 10 height 10
checkbox input "true"
click at [467, 340] on span "Show 457 results" at bounding box center [461, 342] width 53 height 10
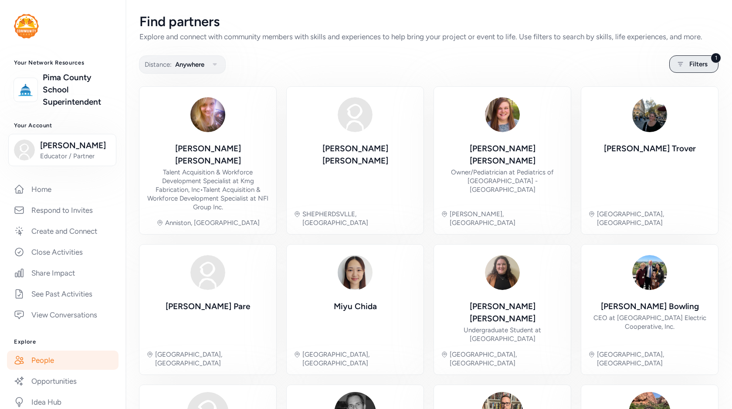
click at [692, 62] on span "Filters" at bounding box center [699, 64] width 18 height 10
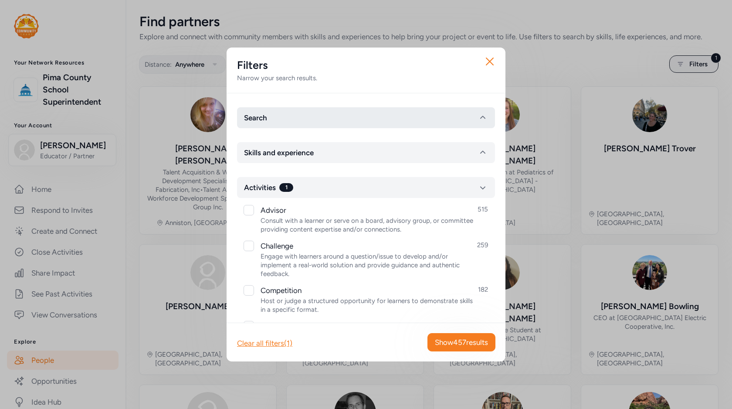
click at [366, 116] on button "Search" at bounding box center [366, 117] width 258 height 21
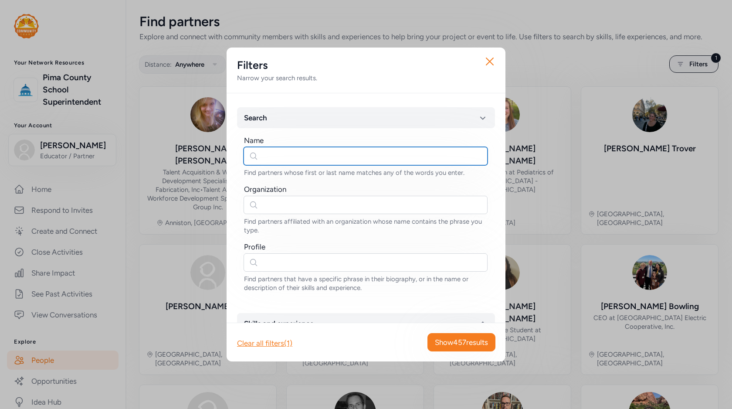
click at [330, 156] on input "text" at bounding box center [366, 156] width 244 height 18
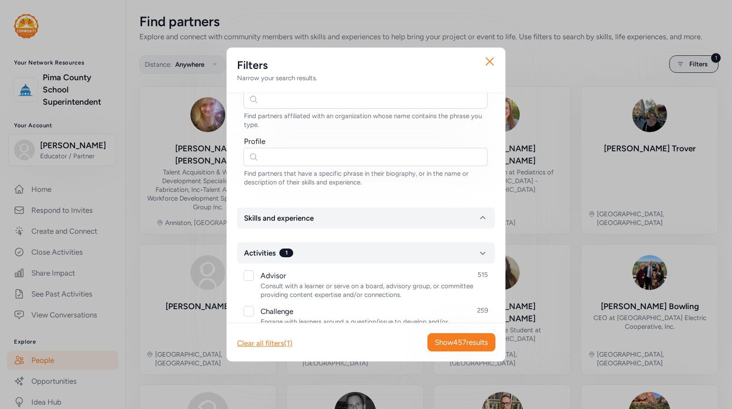
scroll to position [213, 0]
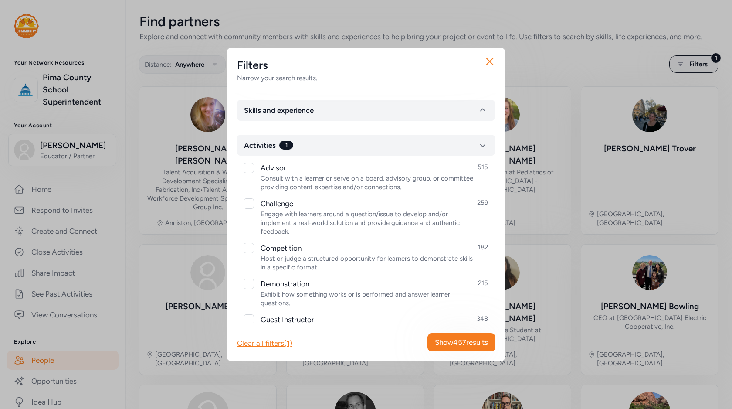
click at [197, 199] on div "Close Filters Narrow your search results. Search Name Find partners whose first…" at bounding box center [366, 204] width 732 height 409
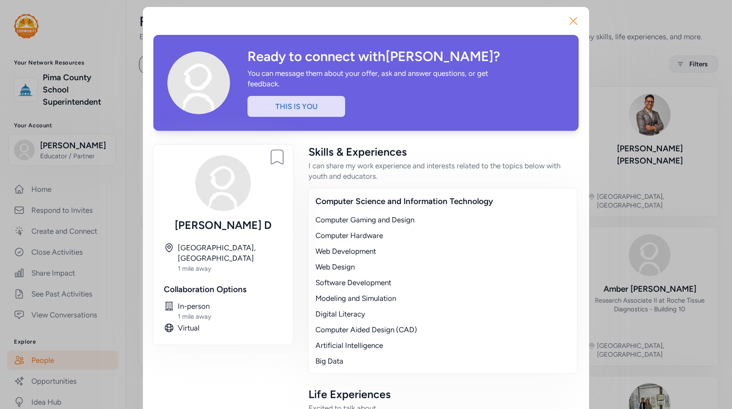
click at [574, 22] on icon "button" at bounding box center [574, 21] width 14 height 14
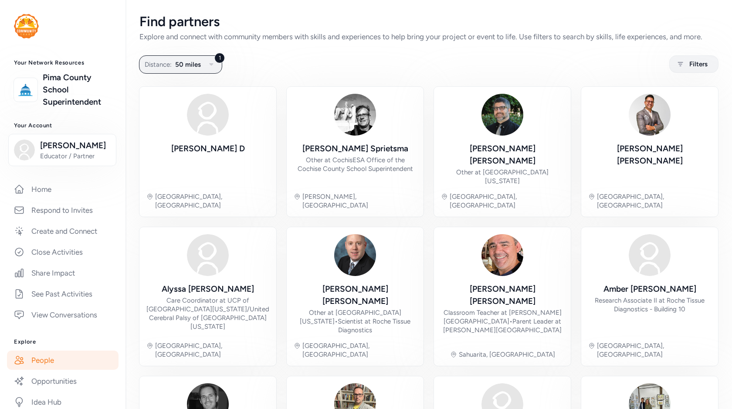
click at [27, 22] on img at bounding box center [26, 26] width 25 height 24
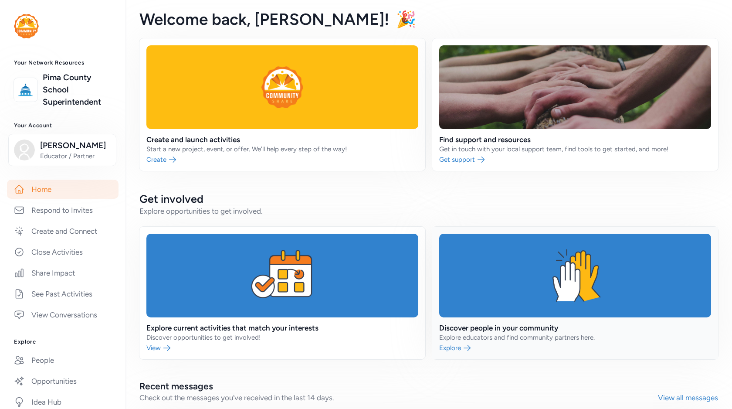
click at [479, 293] on link at bounding box center [575, 293] width 286 height 133
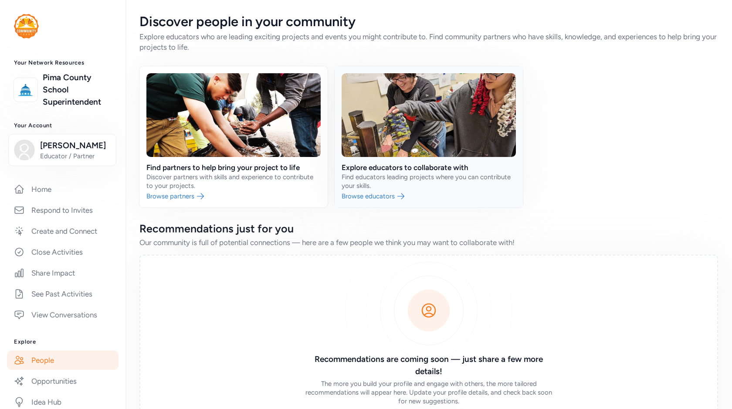
click at [418, 191] on link at bounding box center [429, 136] width 188 height 141
click at [279, 189] on link at bounding box center [234, 136] width 188 height 141
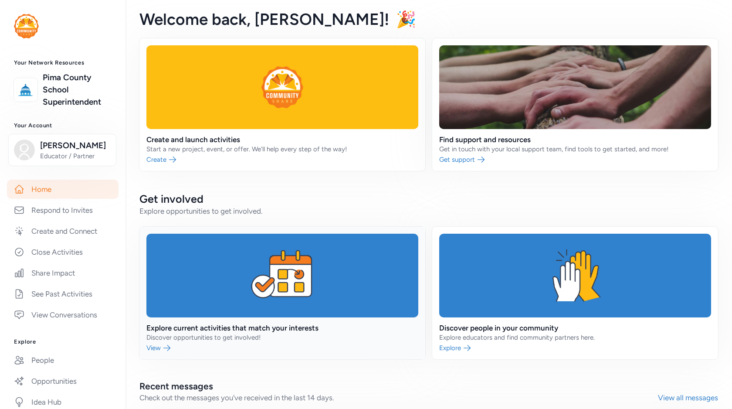
click at [303, 301] on link at bounding box center [283, 293] width 286 height 133
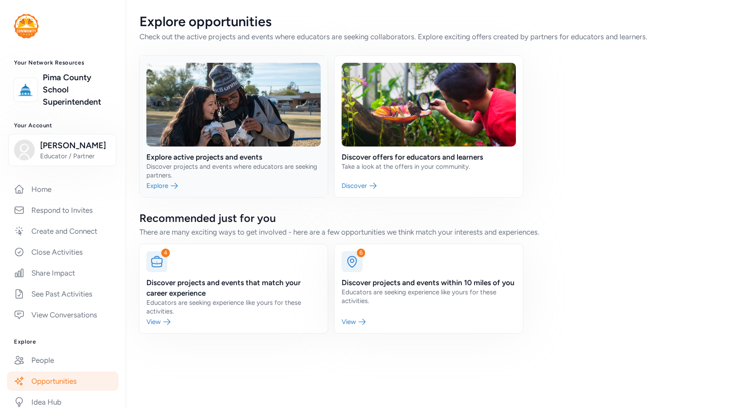
click at [231, 175] on link at bounding box center [234, 126] width 188 height 141
click at [393, 172] on link at bounding box center [429, 126] width 188 height 141
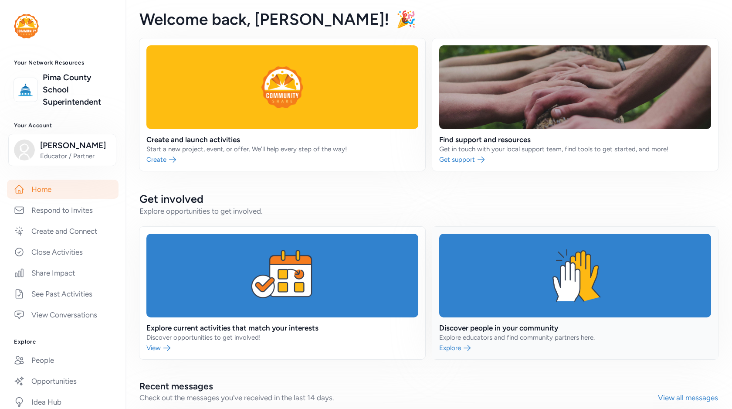
click at [507, 275] on link at bounding box center [575, 293] width 286 height 133
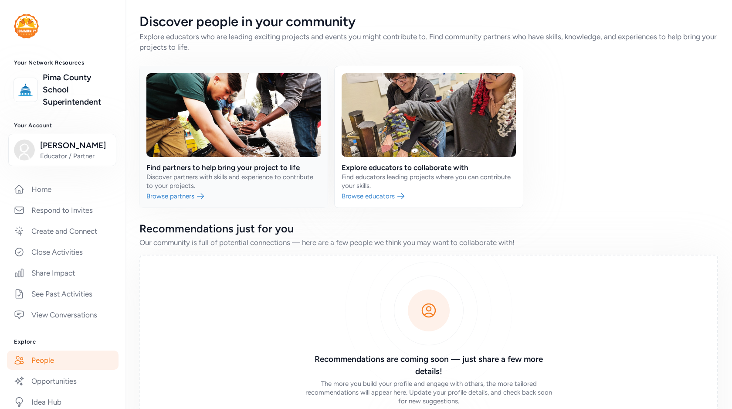
click at [251, 193] on link at bounding box center [234, 136] width 188 height 141
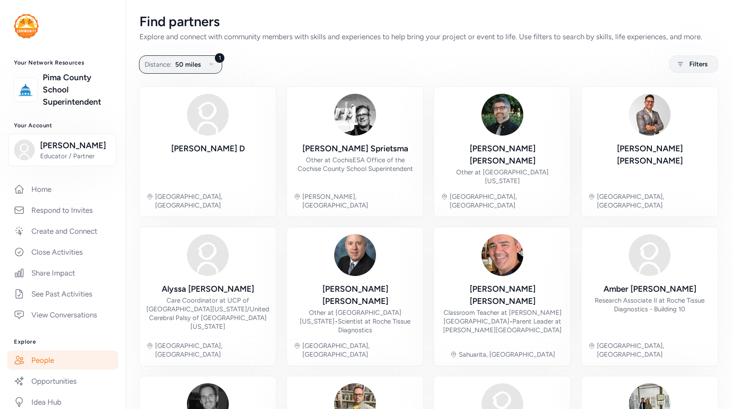
scroll to position [0, 0]
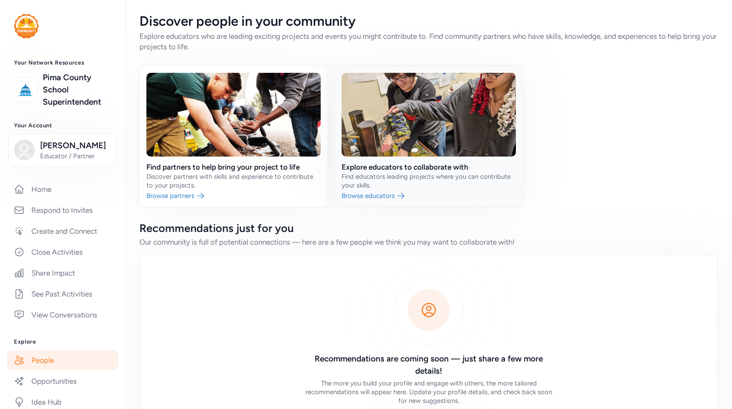
click at [371, 157] on link at bounding box center [429, 136] width 188 height 141
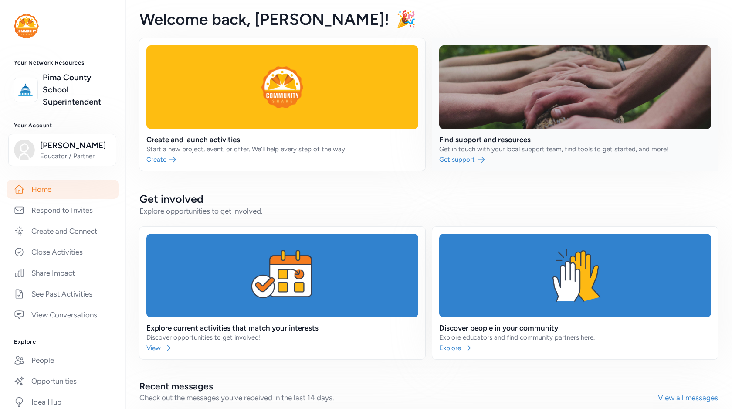
click at [470, 115] on link at bounding box center [575, 104] width 286 height 133
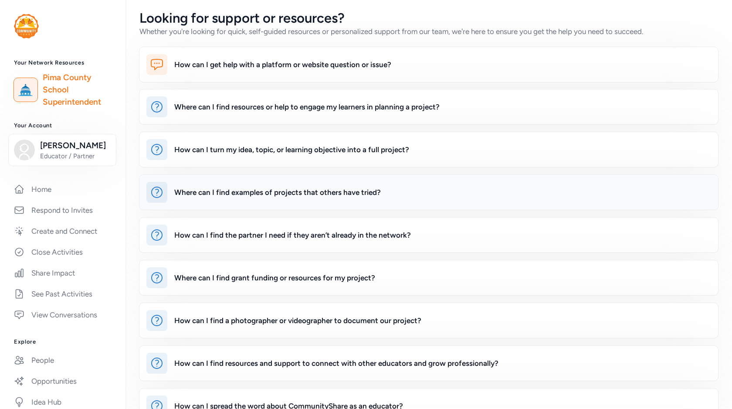
scroll to position [207, 0]
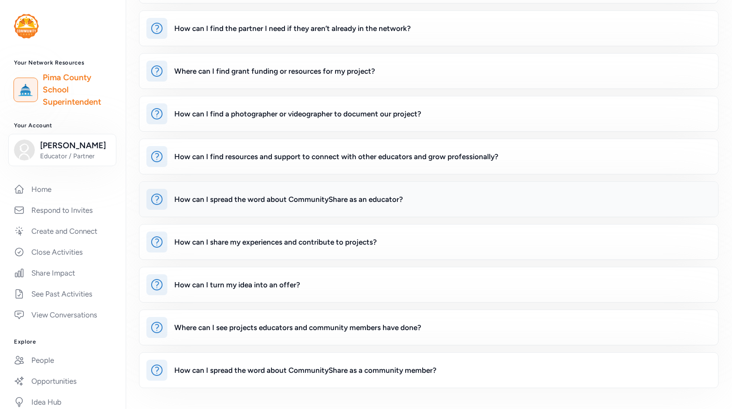
click at [395, 214] on div "How can I spread the word about CommunityShare as an educator?" at bounding box center [429, 199] width 579 height 35
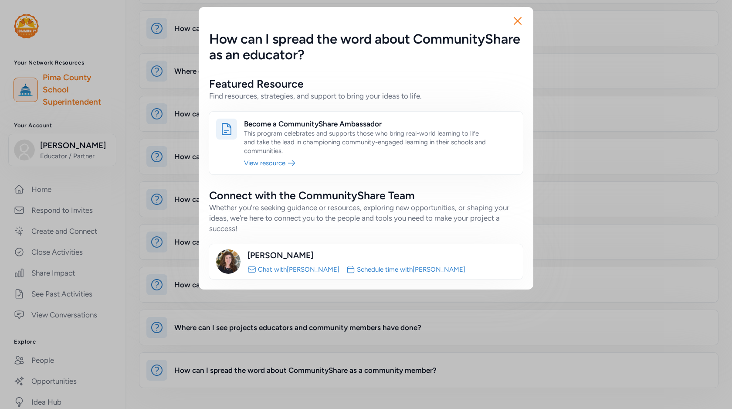
click at [124, 219] on div "Close How can I spread the word about CommunityShare as an educator? Featured R…" at bounding box center [366, 148] width 732 height 296
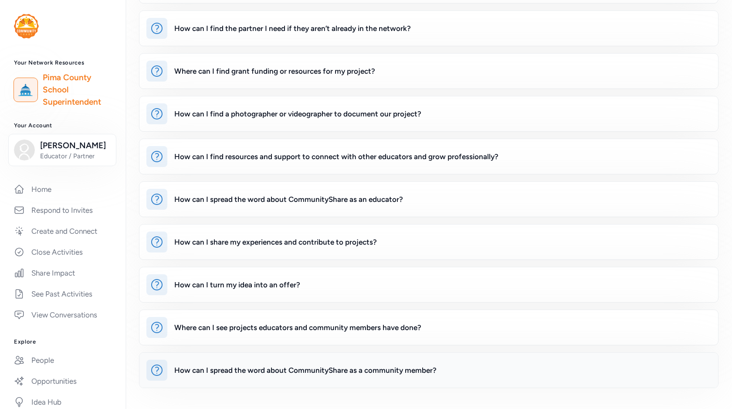
click at [257, 359] on div "How can I spread the word about CommunityShare as a community member?" at bounding box center [429, 370] width 579 height 35
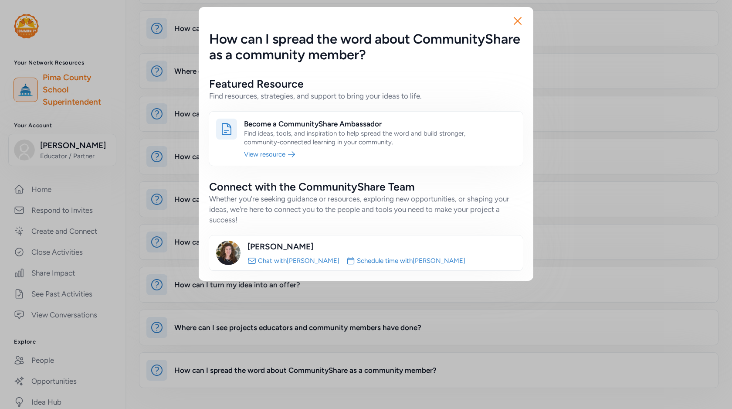
click at [292, 374] on div "Close How can I spread the word about CommunityShare as a community member? Fea…" at bounding box center [366, 204] width 732 height 409
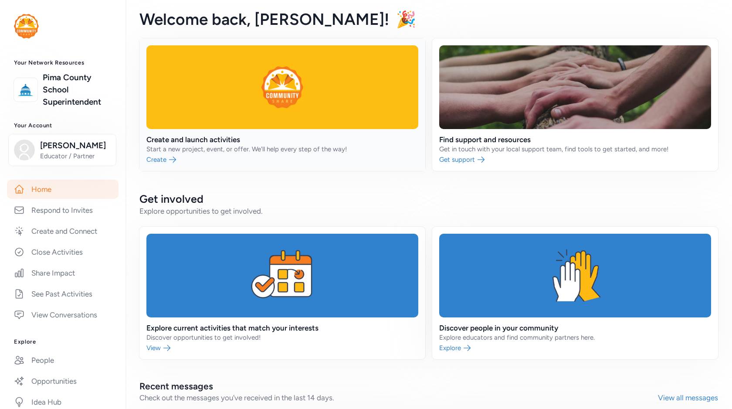
click at [238, 161] on link at bounding box center [283, 104] width 286 height 133
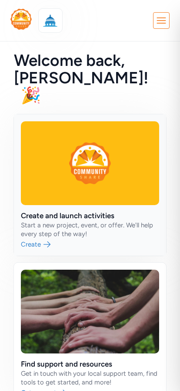
click at [161, 21] on icon at bounding box center [162, 21] width 16 height 16
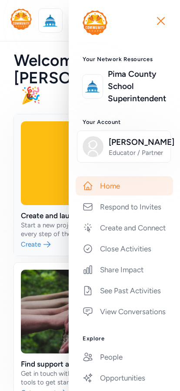
click at [161, 21] on icon "button" at bounding box center [161, 20] width 7 height 7
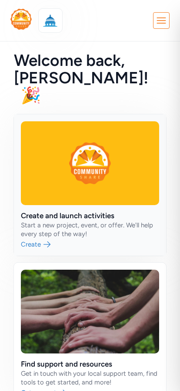
click at [161, 21] on icon at bounding box center [162, 21] width 16 height 16
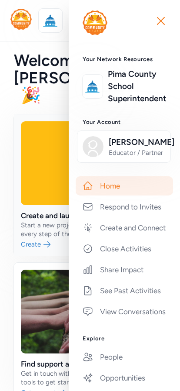
click at [133, 82] on link "Pima County School Superintendent" at bounding box center [137, 86] width 58 height 37
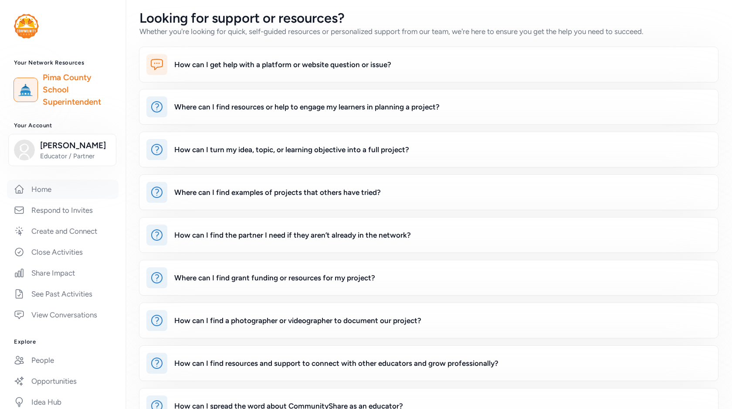
click at [67, 190] on link "Home" at bounding box center [63, 189] width 112 height 19
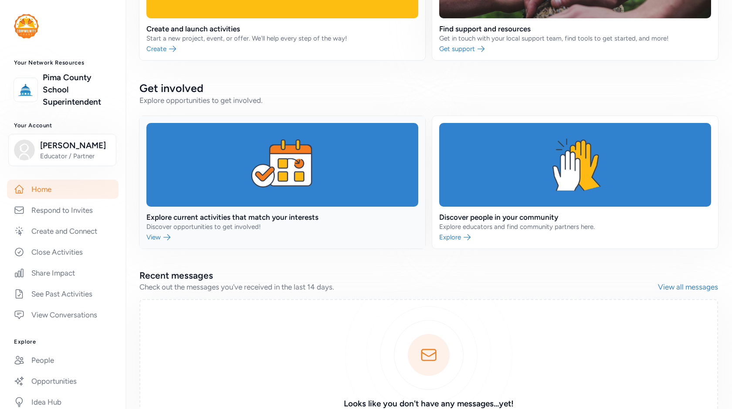
scroll to position [177, 0]
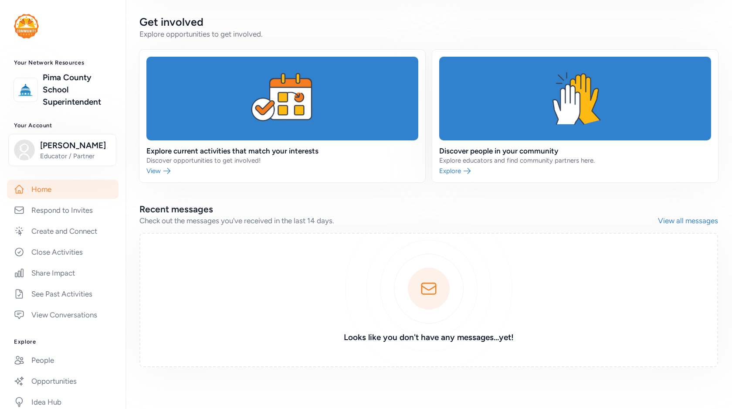
click at [666, 216] on link "View all messages" at bounding box center [688, 220] width 60 height 10
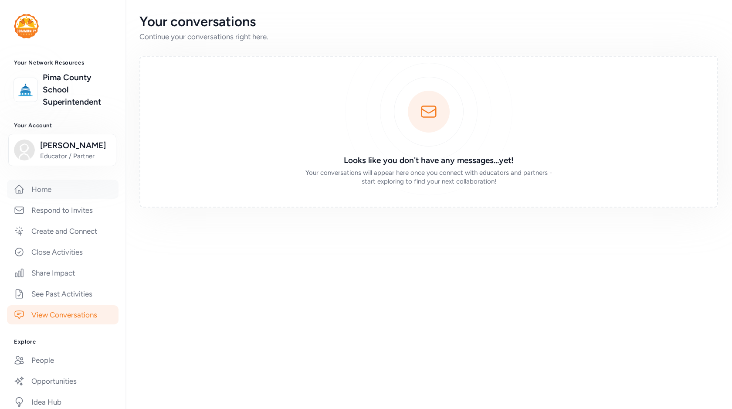
click at [62, 187] on link "Home" at bounding box center [63, 189] width 112 height 19
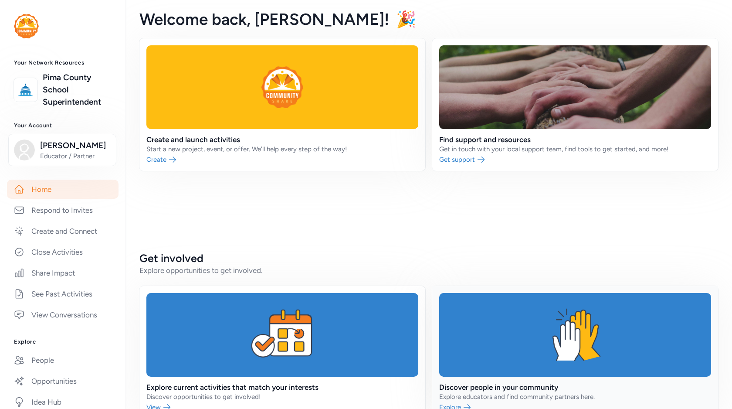
click at [508, 323] on link at bounding box center [575, 352] width 286 height 133
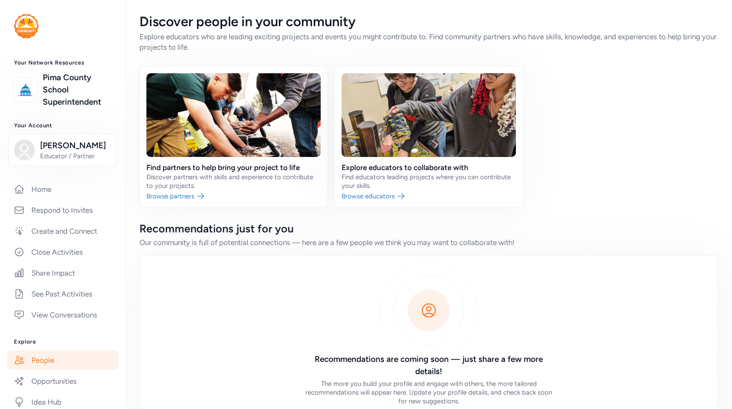
click at [309, 178] on link at bounding box center [234, 136] width 188 height 141
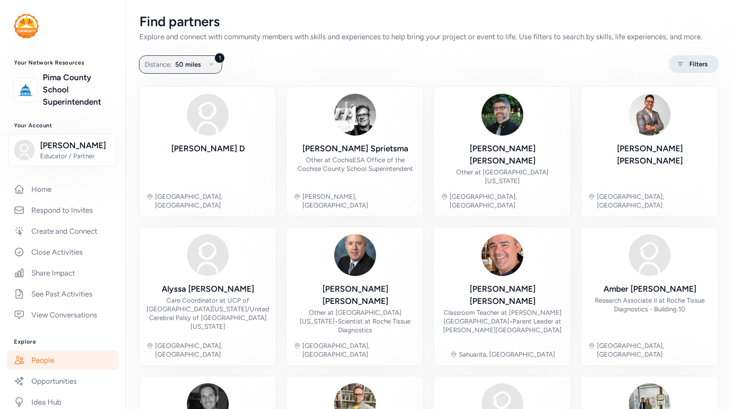
click at [698, 61] on span "Filters" at bounding box center [699, 64] width 18 height 10
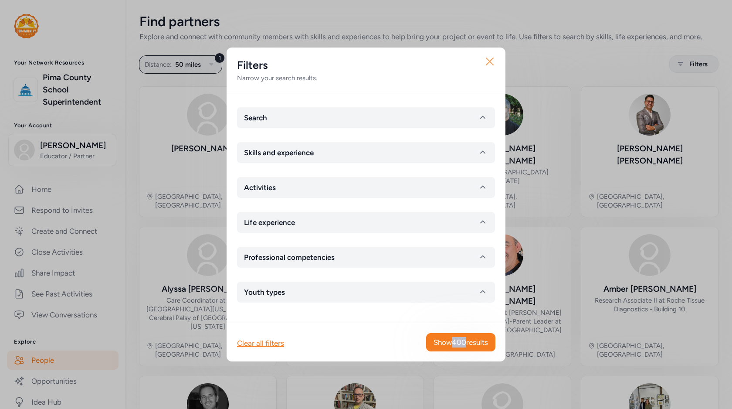
click at [485, 66] on icon "button" at bounding box center [490, 61] width 14 height 14
click at [82, 125] on div "Close Filters Narrow your search results. Search Skills and experience Activiti…" at bounding box center [366, 204] width 732 height 409
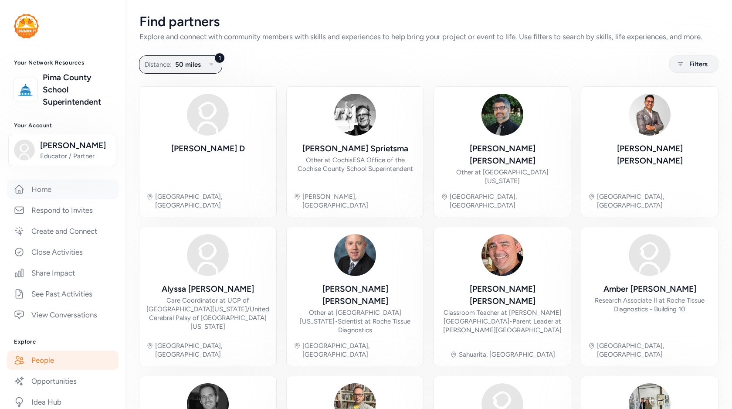
click at [57, 184] on link "Home" at bounding box center [63, 189] width 112 height 19
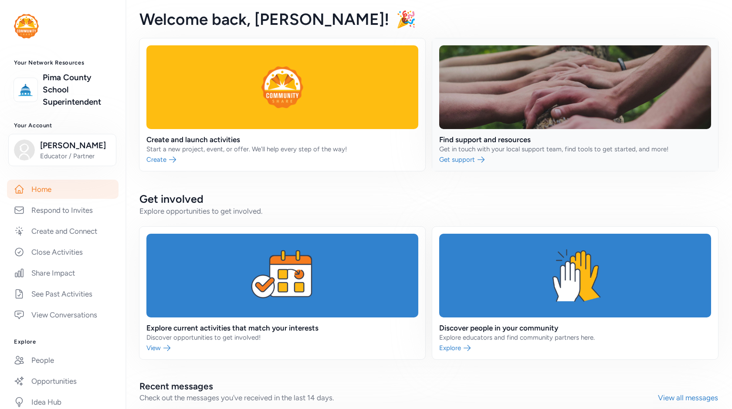
click at [496, 143] on link at bounding box center [575, 104] width 286 height 133
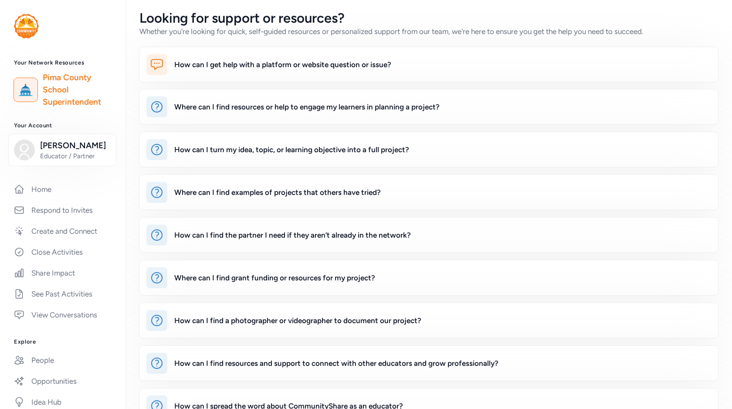
click at [34, 27] on img at bounding box center [26, 26] width 25 height 24
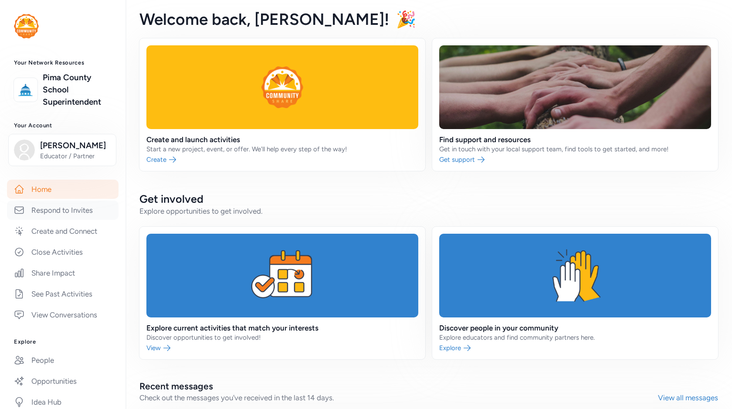
click at [81, 215] on link "Respond to Invites" at bounding box center [63, 210] width 112 height 19
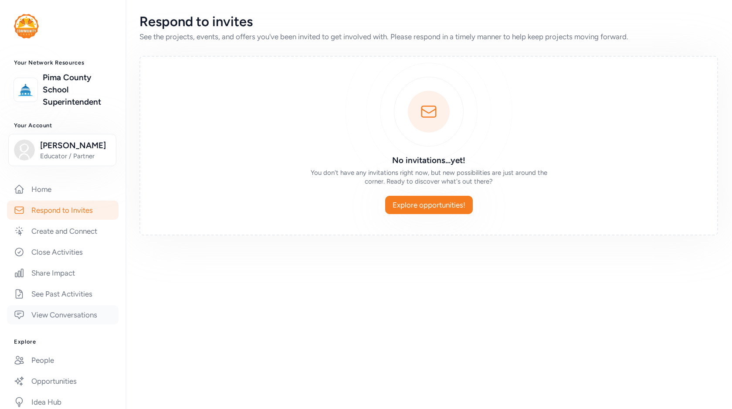
click at [68, 315] on link "View Conversations" at bounding box center [63, 314] width 112 height 19
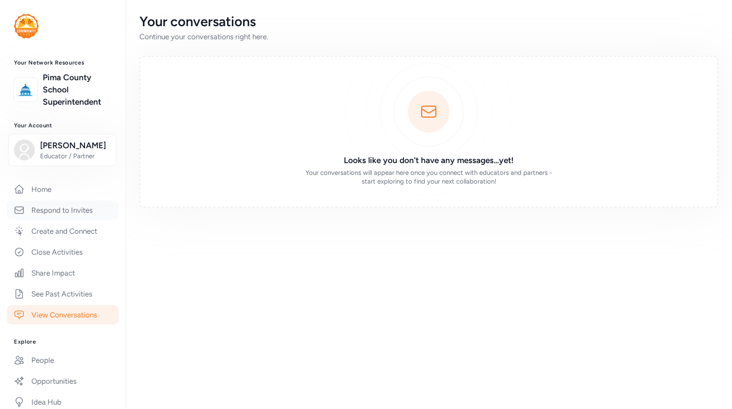
click at [73, 209] on link "Respond to Invites" at bounding box center [63, 210] width 112 height 19
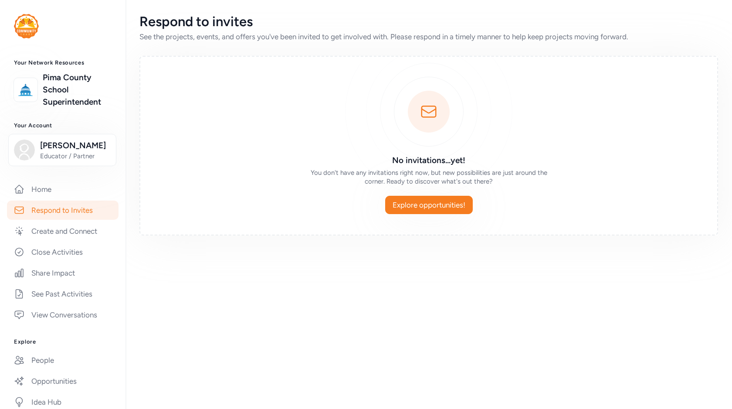
click at [28, 27] on img at bounding box center [26, 26] width 25 height 24
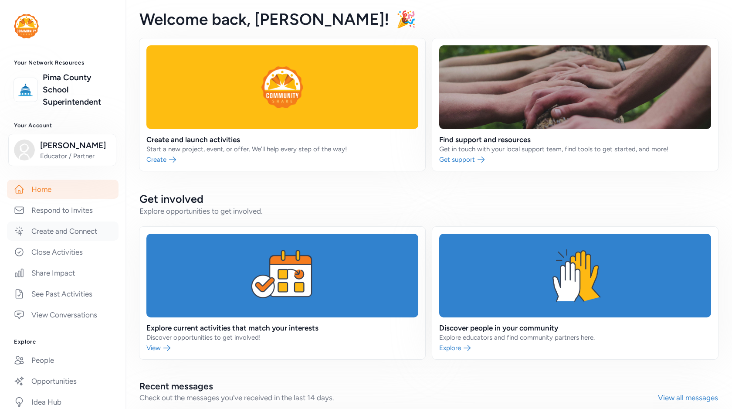
click at [68, 231] on link "Create and Connect" at bounding box center [63, 230] width 112 height 19
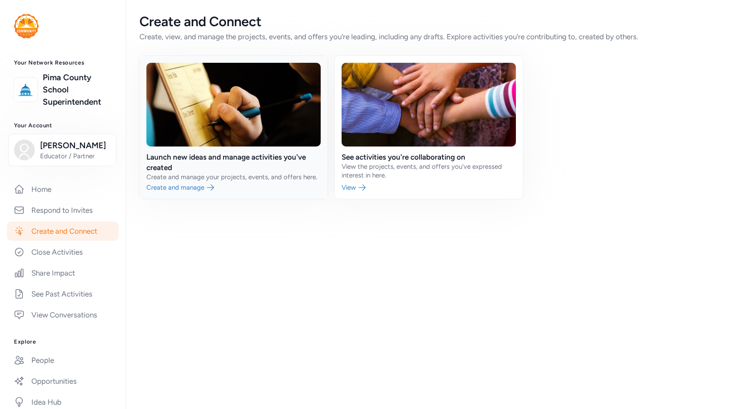
click at [218, 163] on link at bounding box center [234, 127] width 188 height 143
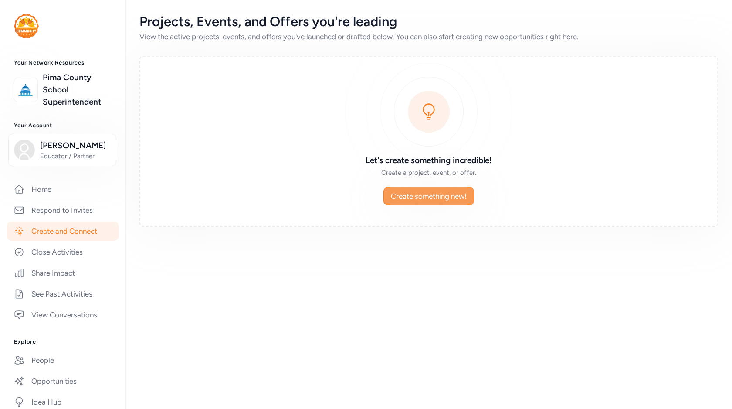
click at [422, 194] on span "Create something new!" at bounding box center [429, 196] width 76 height 10
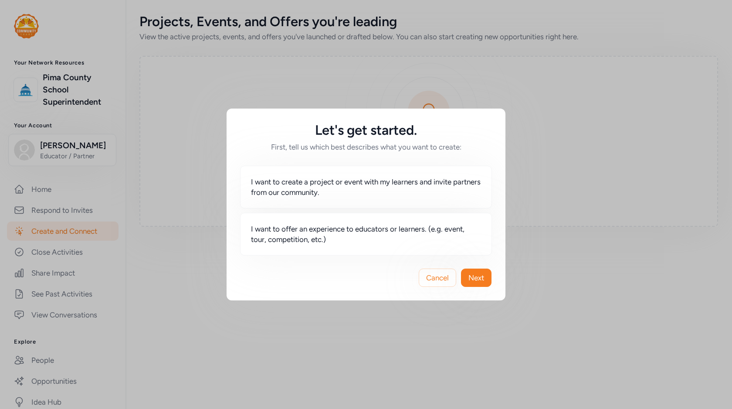
click at [422, 194] on span "I want to create a project or event with my learners and invite partners from o…" at bounding box center [366, 187] width 230 height 21
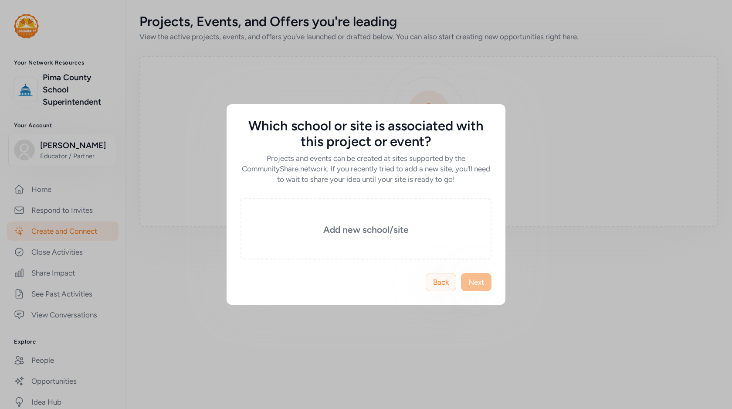
click at [449, 281] on button "Back" at bounding box center [441, 282] width 31 height 18
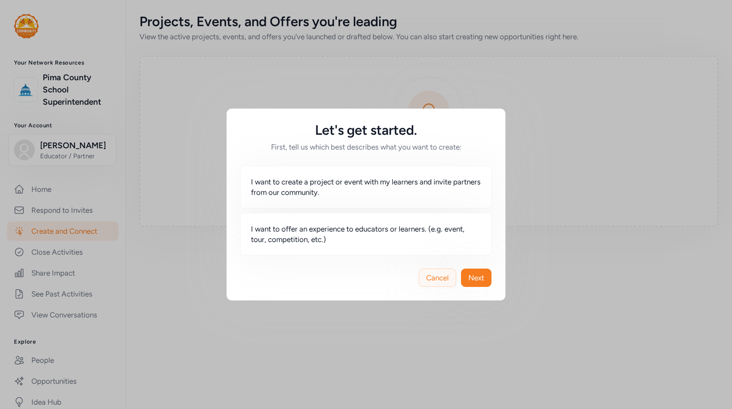
click at [445, 279] on span "Cancel" at bounding box center [437, 277] width 23 height 10
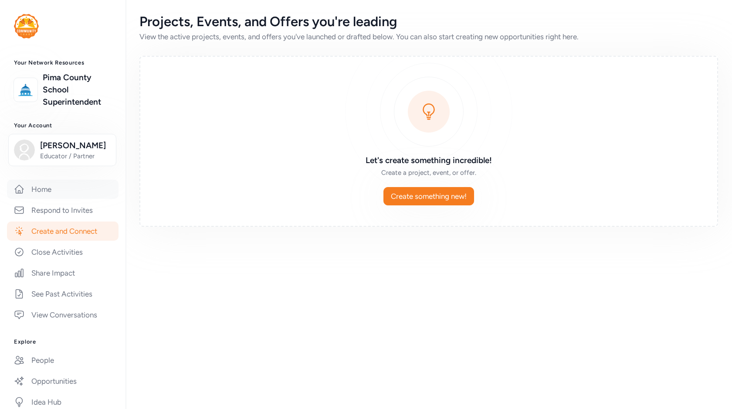
click at [41, 194] on link "Home" at bounding box center [63, 189] width 112 height 19
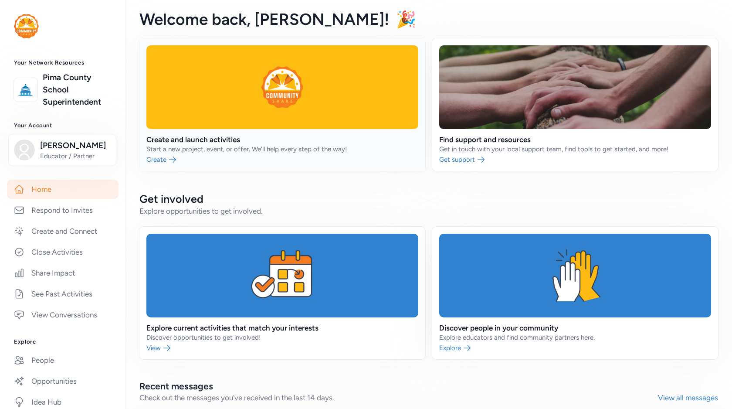
click at [228, 137] on link at bounding box center [283, 104] width 286 height 133
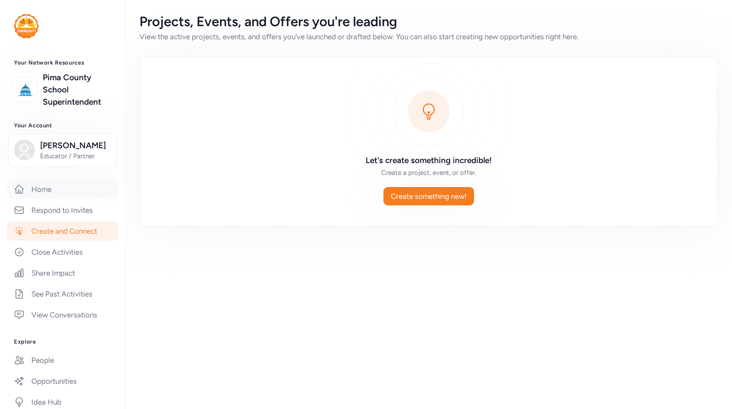
click at [60, 194] on link "Home" at bounding box center [63, 189] width 112 height 19
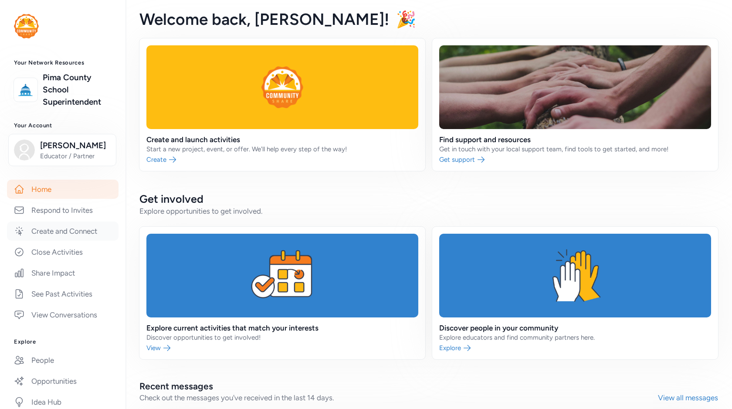
click at [76, 229] on link "Create and Connect" at bounding box center [63, 230] width 112 height 19
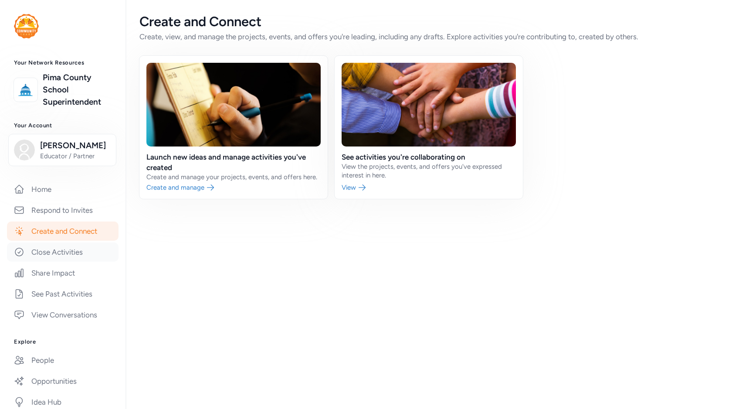
click at [53, 257] on link "Close Activities" at bounding box center [63, 251] width 112 height 19
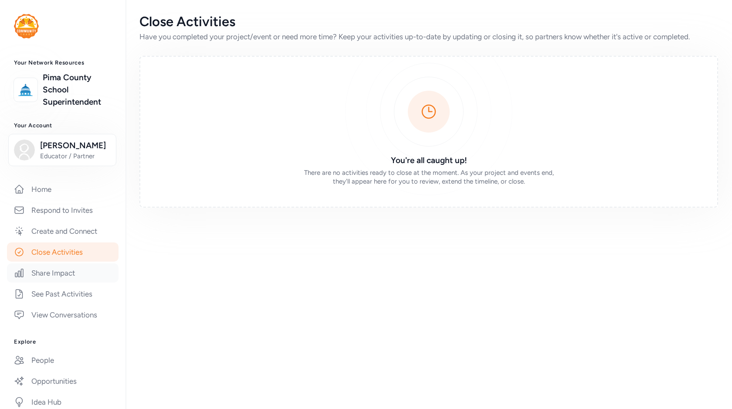
click at [52, 274] on link "Share Impact" at bounding box center [63, 272] width 112 height 19
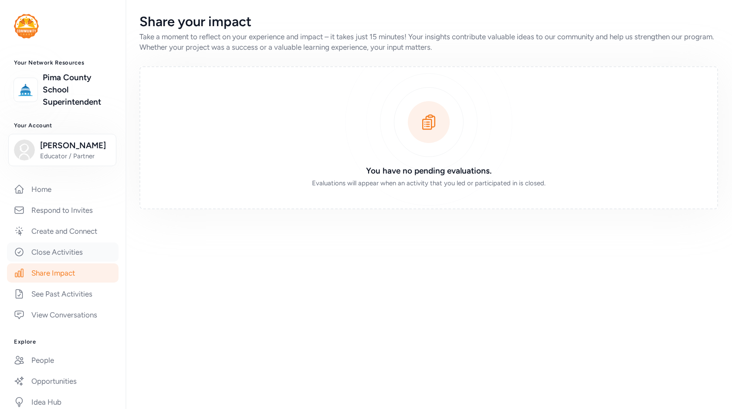
click at [53, 247] on link "Close Activities" at bounding box center [63, 251] width 112 height 19
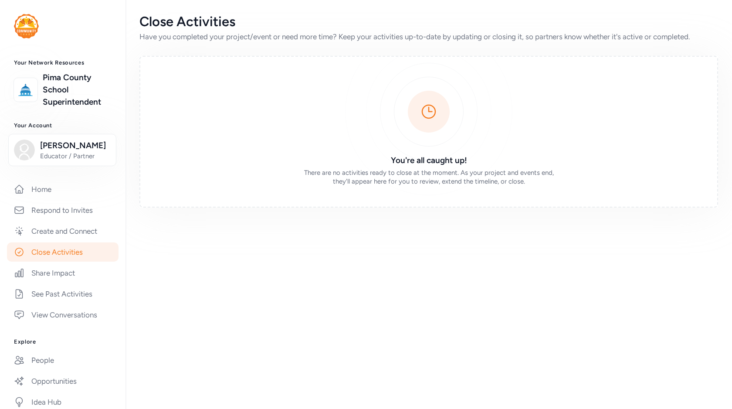
click at [87, 257] on link "Close Activities" at bounding box center [63, 251] width 112 height 19
click at [35, 30] on img at bounding box center [26, 26] width 25 height 24
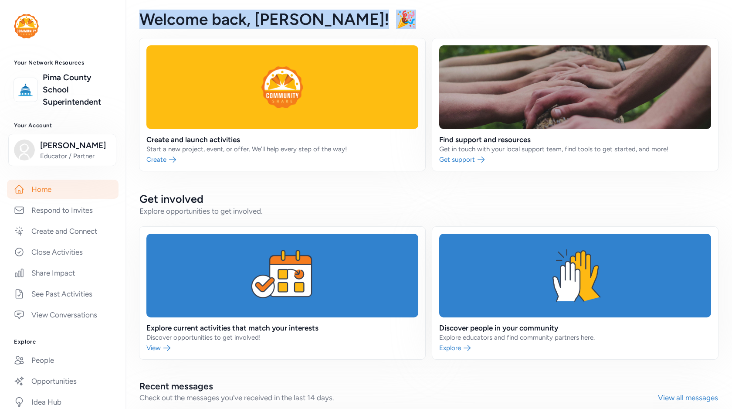
drag, startPoint x: 314, startPoint y: 22, endPoint x: 133, endPoint y: 20, distance: 180.5
click at [133, 20] on div "Welcome back , [PERSON_NAME]! 🎉" at bounding box center [429, 19] width 607 height 38
copy div "Welcome back , [PERSON_NAME]! 🎉"
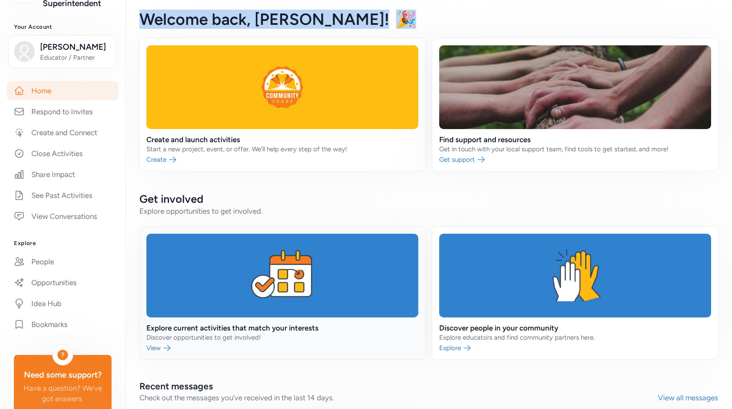
click at [313, 322] on link at bounding box center [283, 293] width 286 height 133
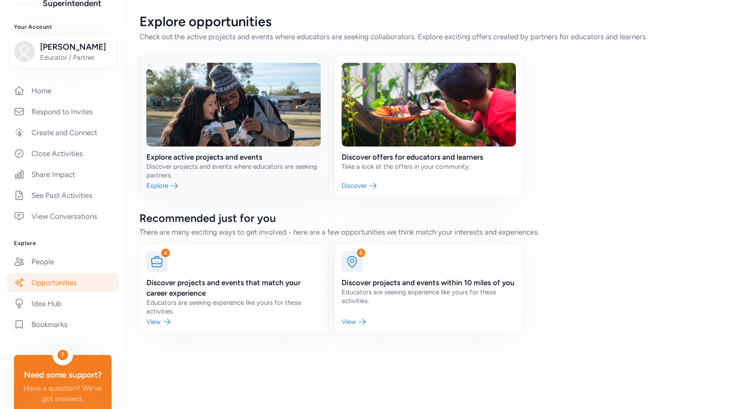
click at [280, 173] on link at bounding box center [234, 126] width 188 height 141
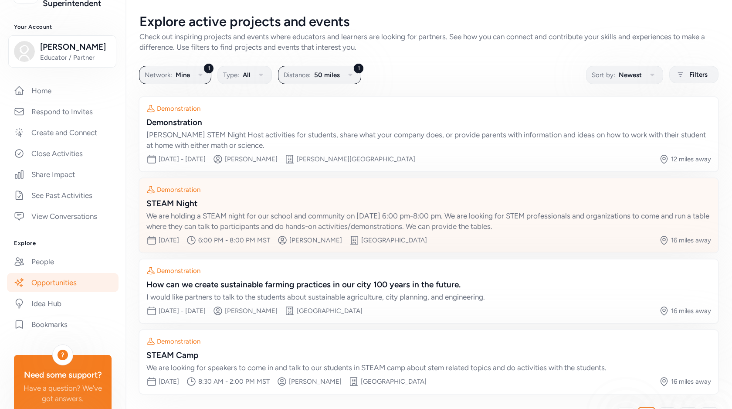
scroll to position [29, 0]
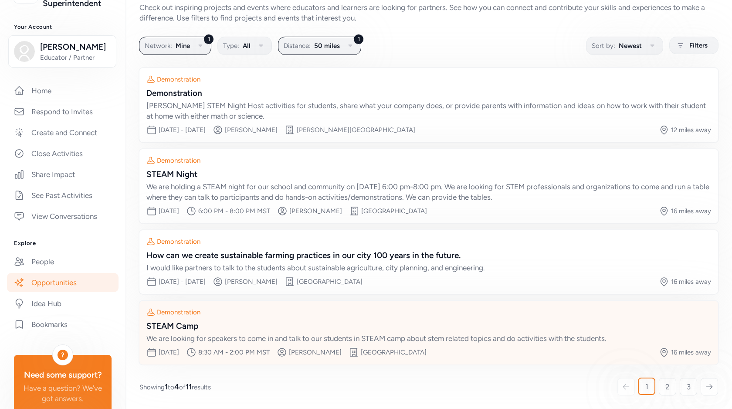
click at [240, 334] on div "We are looking for speakers to come in and talk to our students in STEAM camp a…" at bounding box center [428, 338] width 565 height 10
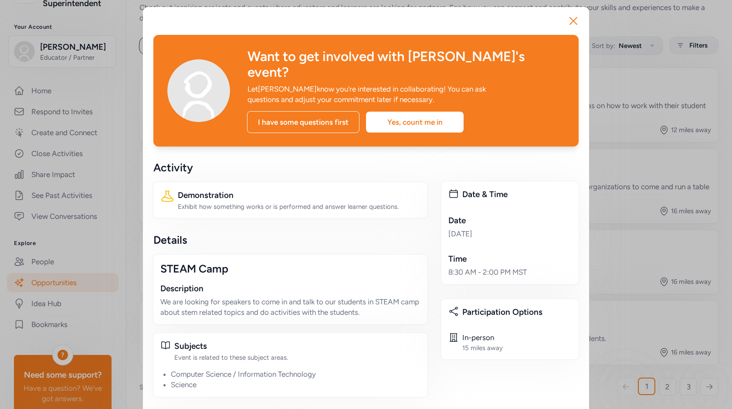
click at [91, 267] on div "Close Want to get involved with [PERSON_NAME]'s event? Let [PERSON_NAME] know y…" at bounding box center [366, 363] width 732 height 726
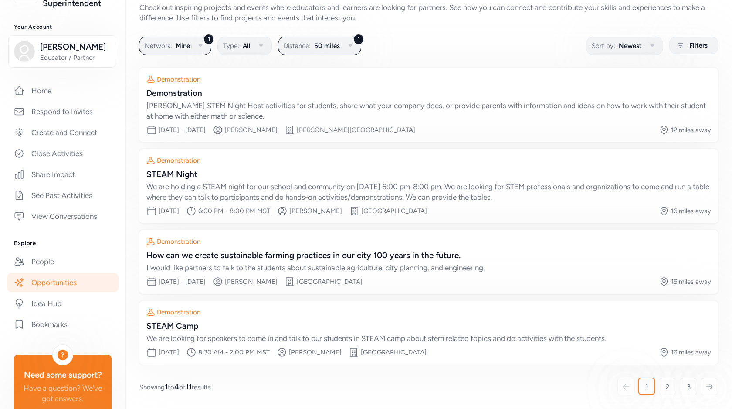
click at [78, 286] on link "Opportunities" at bounding box center [63, 282] width 112 height 19
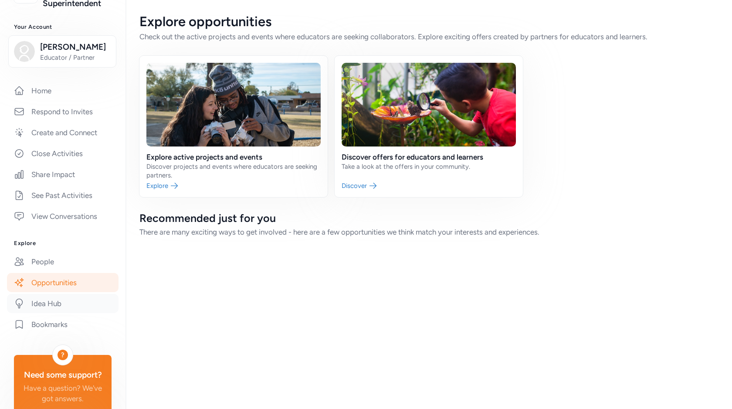
click at [76, 306] on link "Idea Hub" at bounding box center [63, 303] width 112 height 19
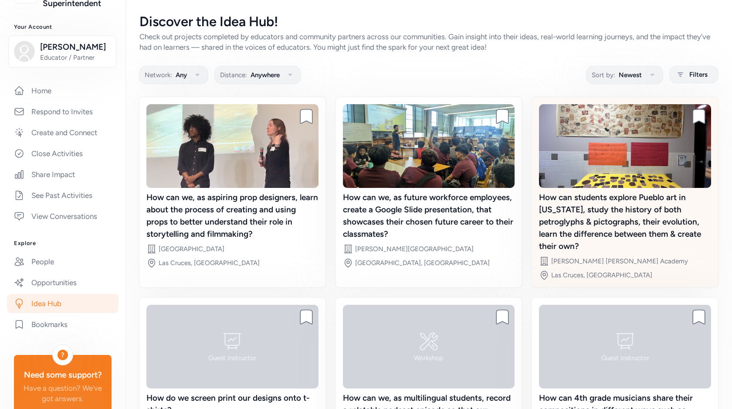
click at [576, 222] on div "How can students explore Pueblo art in [US_STATE], study the history of both pe…" at bounding box center [625, 221] width 172 height 61
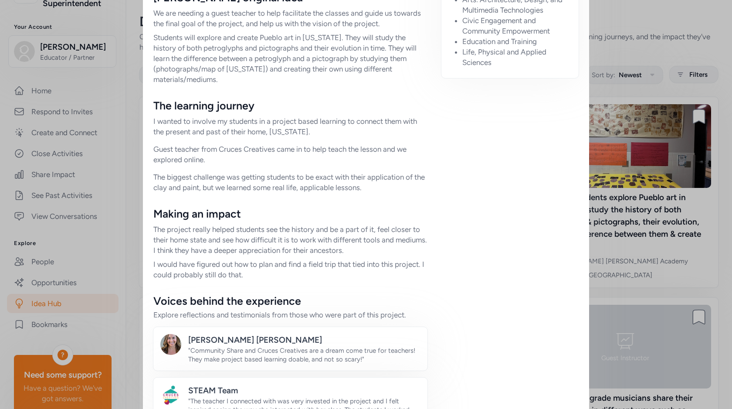
scroll to position [775, 0]
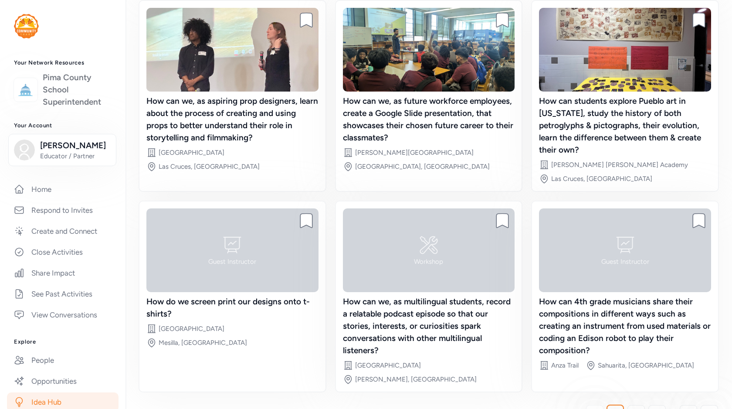
click at [73, 84] on link "Pima County School Superintendent" at bounding box center [77, 89] width 69 height 37
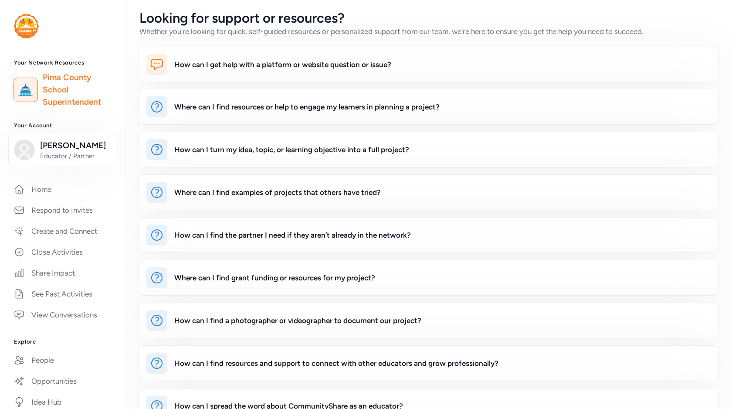
click at [30, 33] on img at bounding box center [26, 26] width 25 height 24
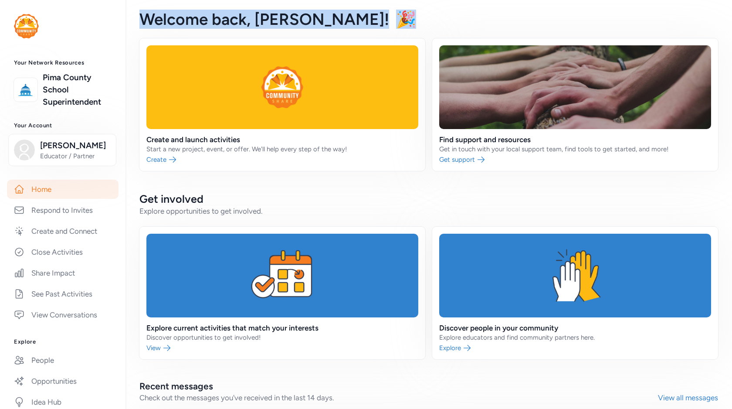
drag, startPoint x: 313, startPoint y: 22, endPoint x: 141, endPoint y: 17, distance: 171.8
click at [141, 17] on div "Welcome back , [PERSON_NAME]! 🎉" at bounding box center [429, 19] width 607 height 38
copy div "Welcome back , [PERSON_NAME]! 🎉"
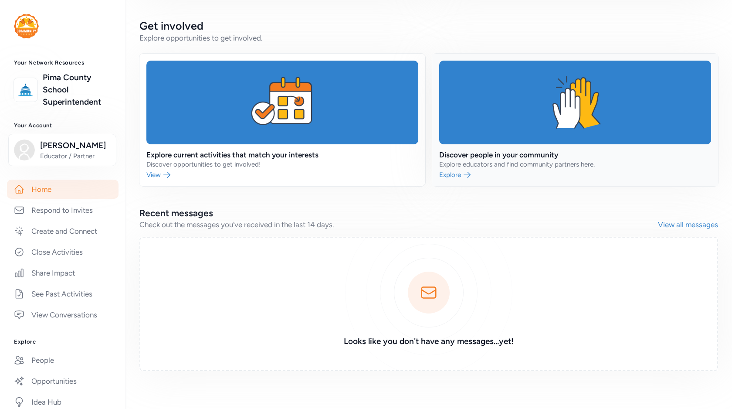
scroll to position [177, 0]
